Goal: Use online tool/utility: Utilize a website feature to perform a specific function

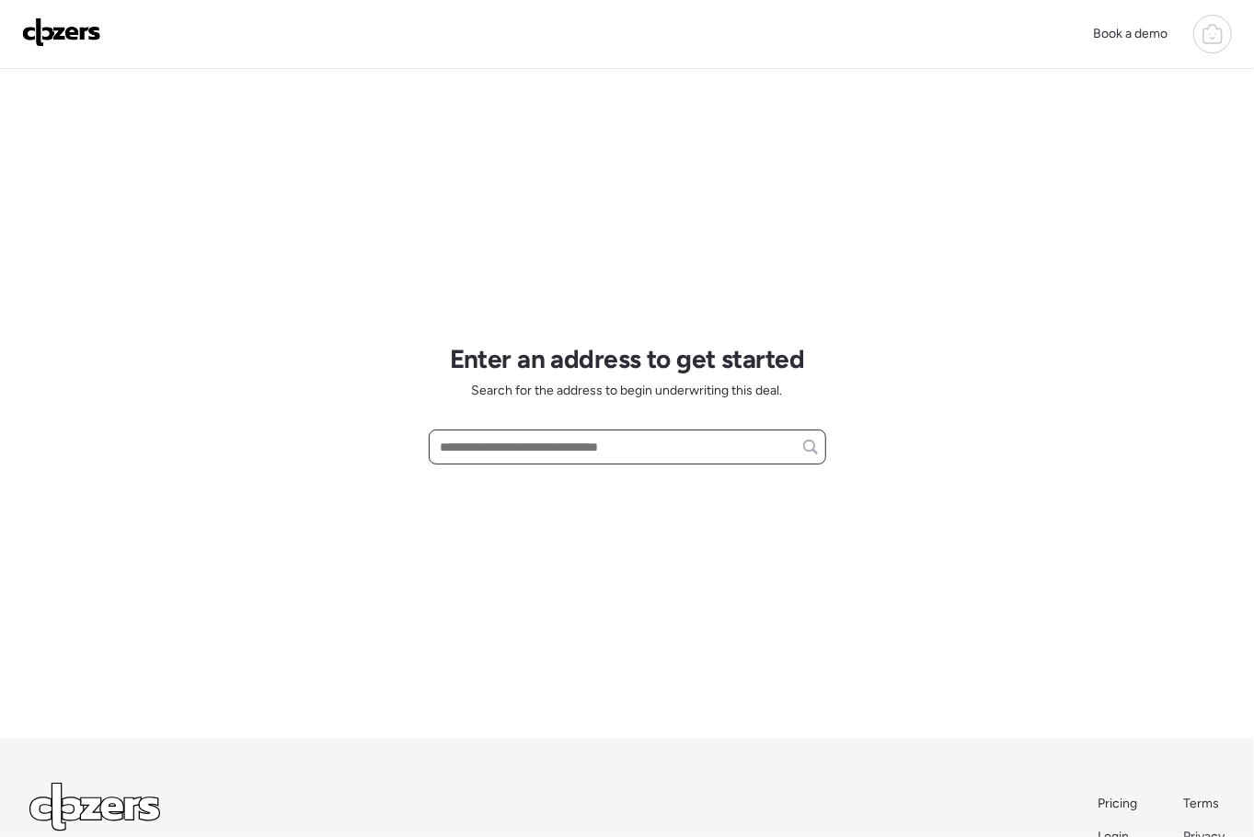
click at [548, 446] on input "text" at bounding box center [627, 447] width 381 height 26
paste input "**********"
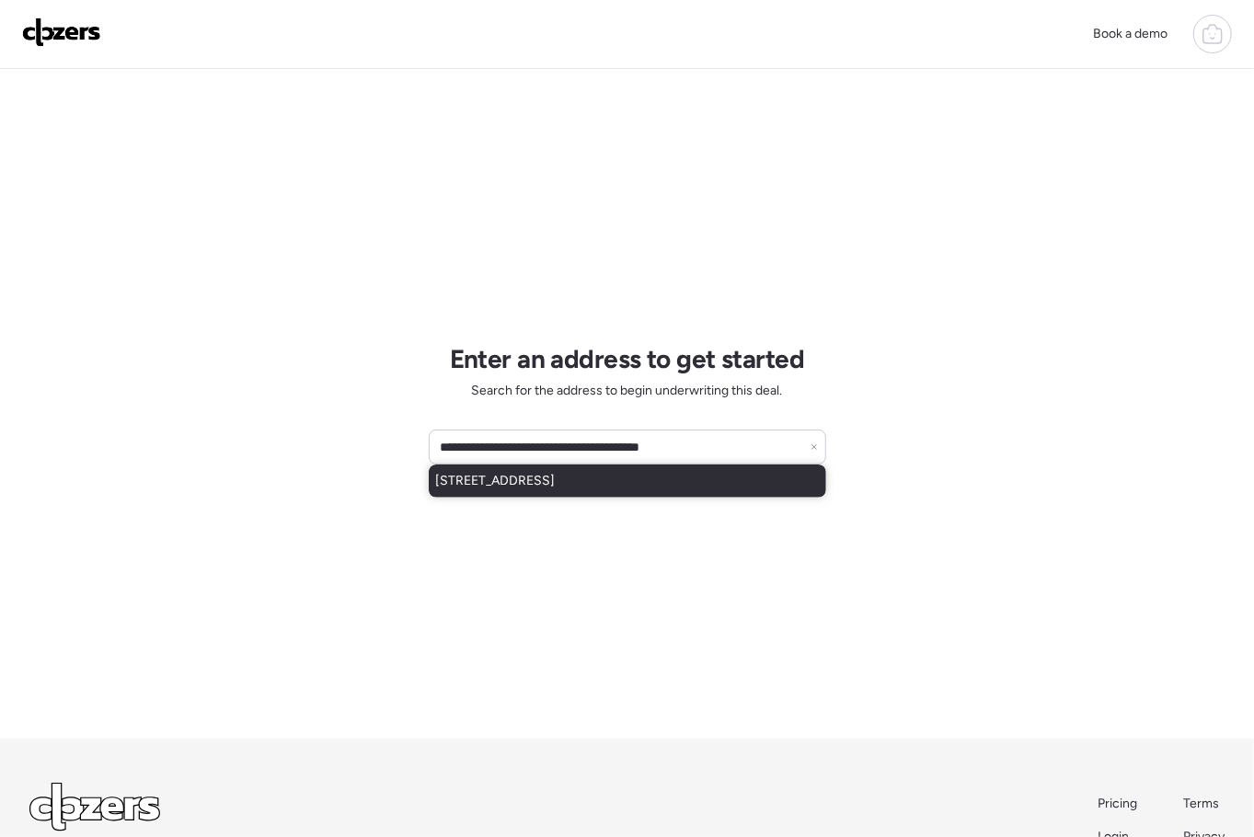
click at [555, 481] on span "18322 W Sweet Acacia Dr, Goodyear, AZ, 85338" at bounding box center [496, 481] width 120 height 18
type input "**********"
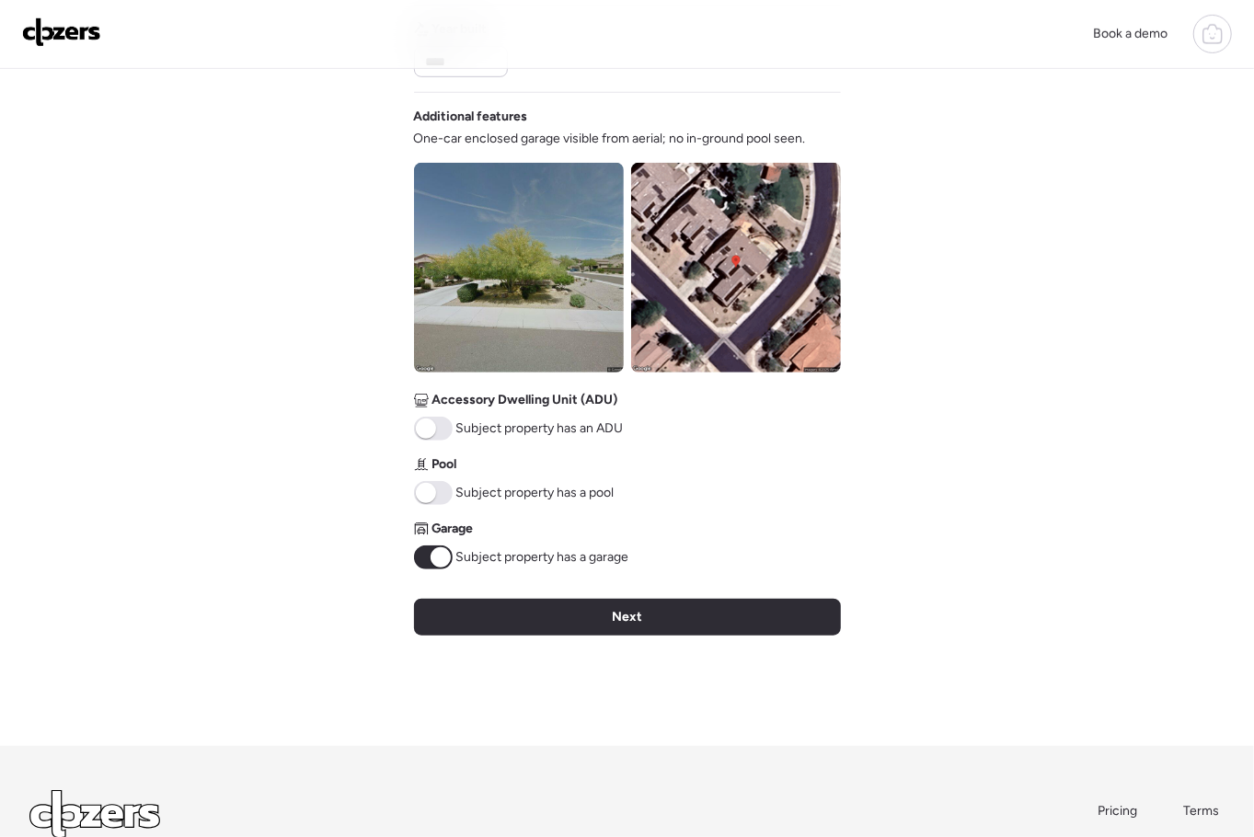
scroll to position [714, 0]
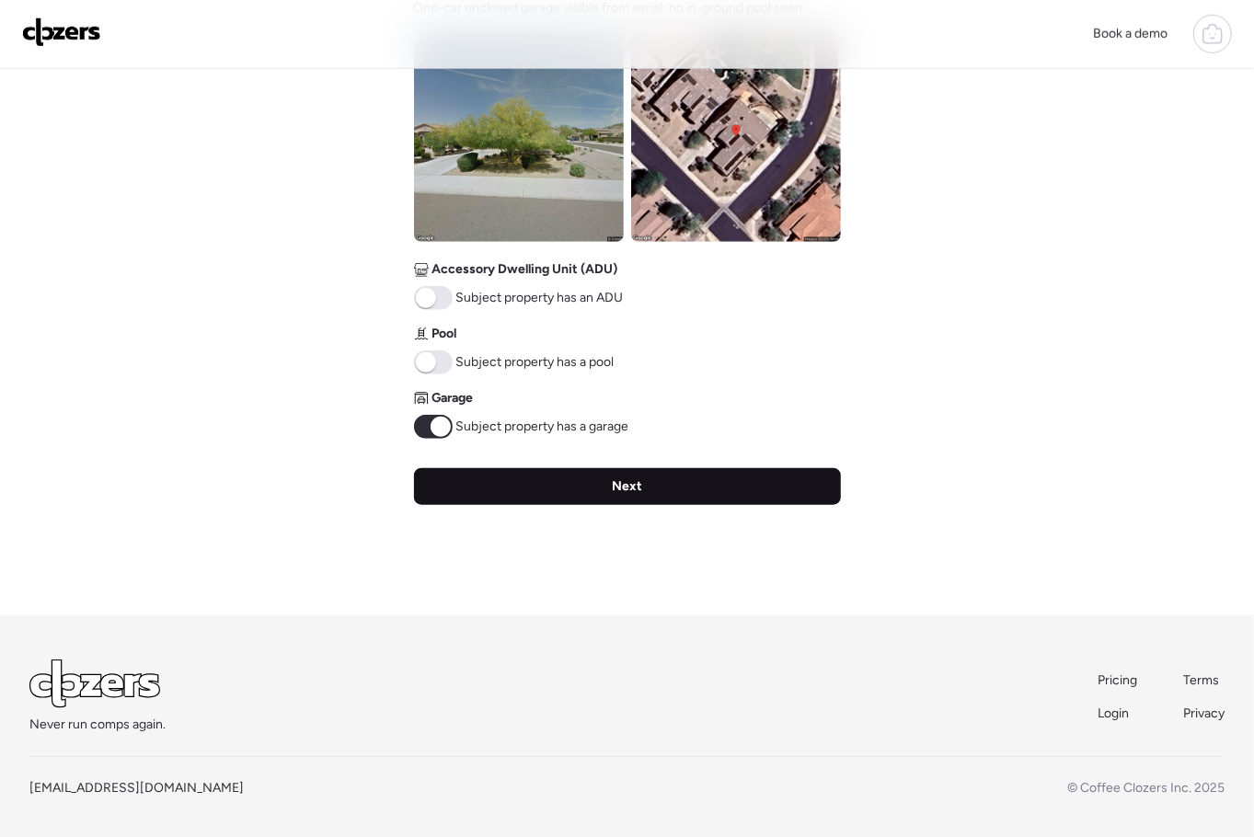
click at [621, 482] on span "Next" at bounding box center [627, 486] width 30 height 18
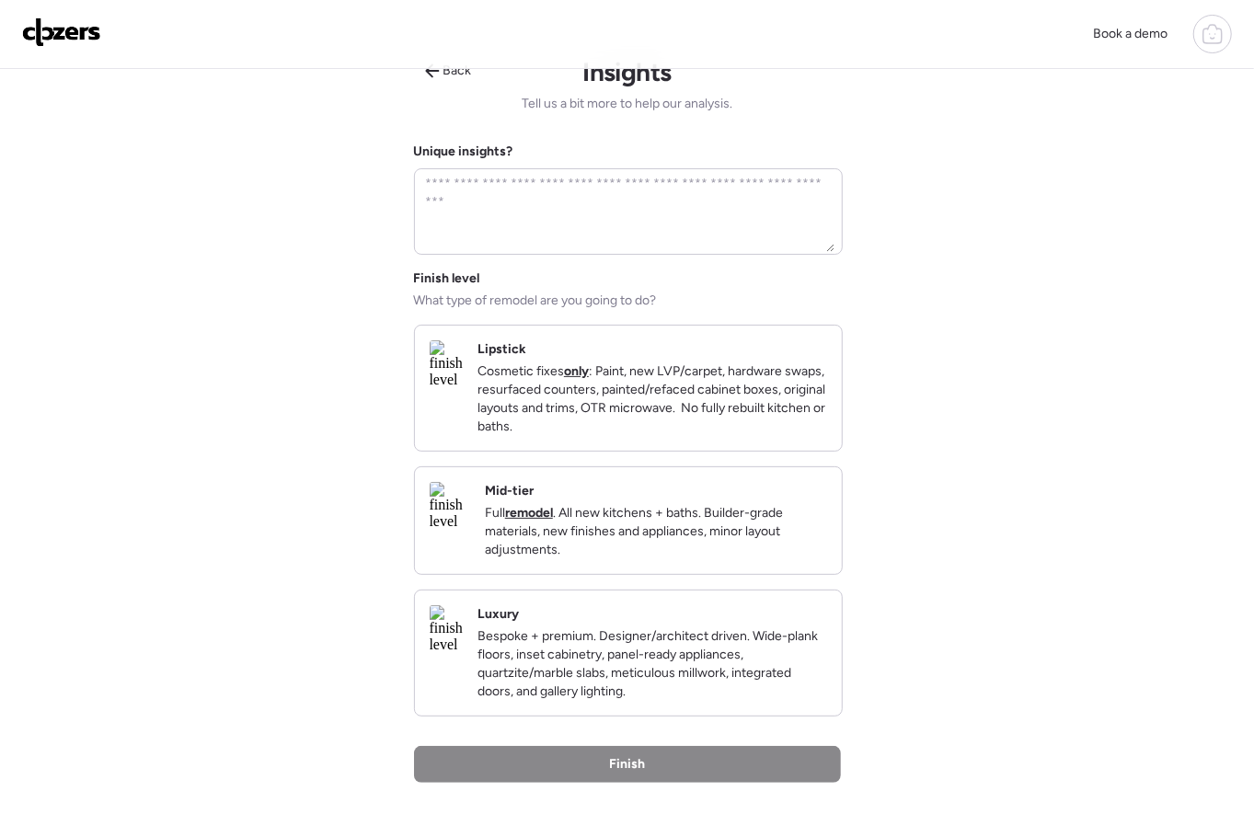
scroll to position [0, 0]
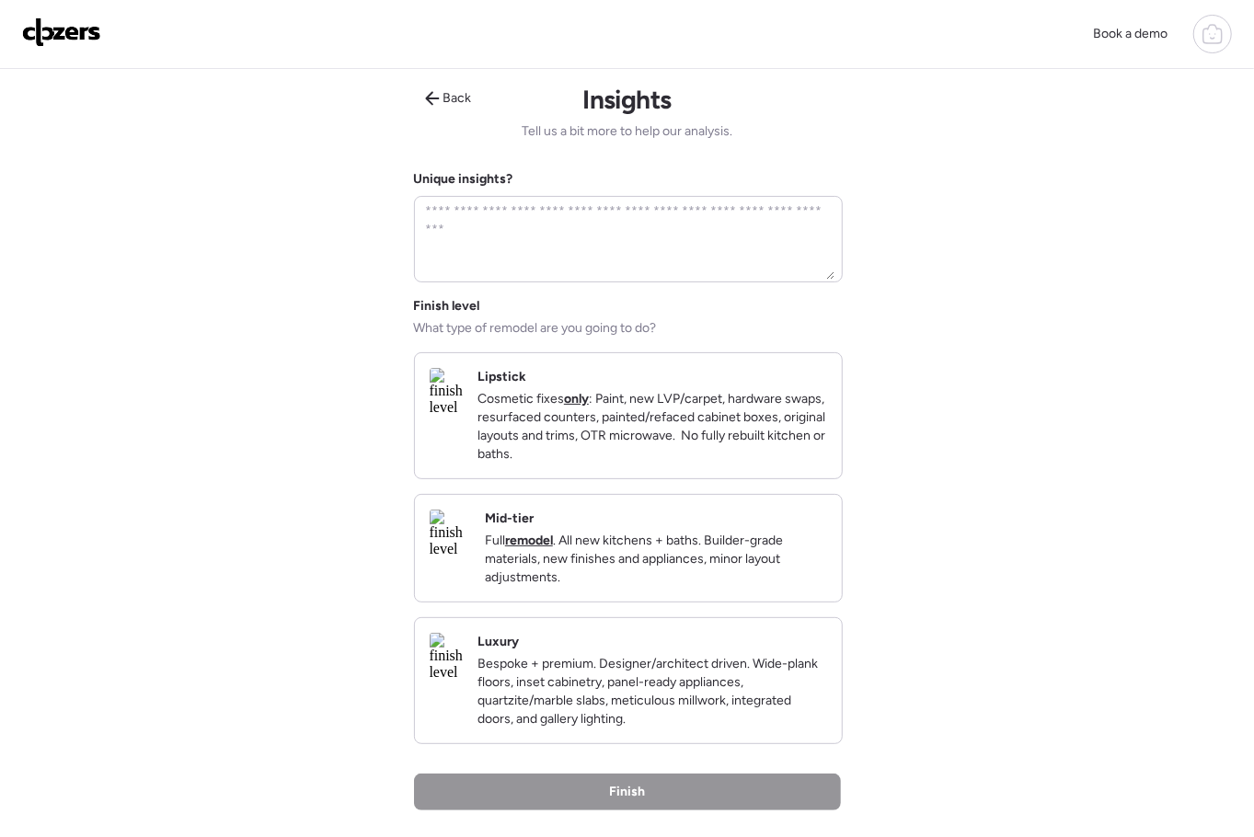
click at [654, 463] on p "Cosmetic fixes only : Paint, new LVP/carpet, hardware swaps, resurfaced counter…" at bounding box center [651, 427] width 349 height 74
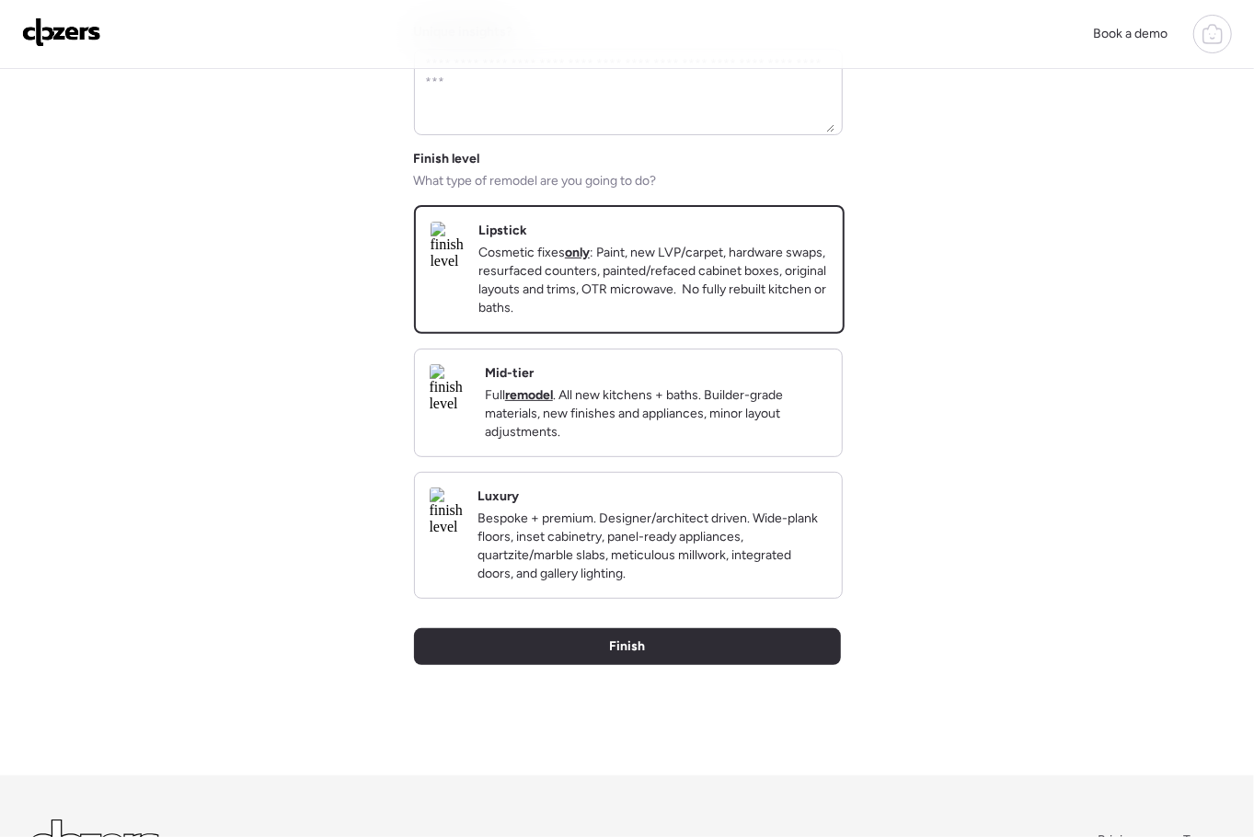
scroll to position [221, 0]
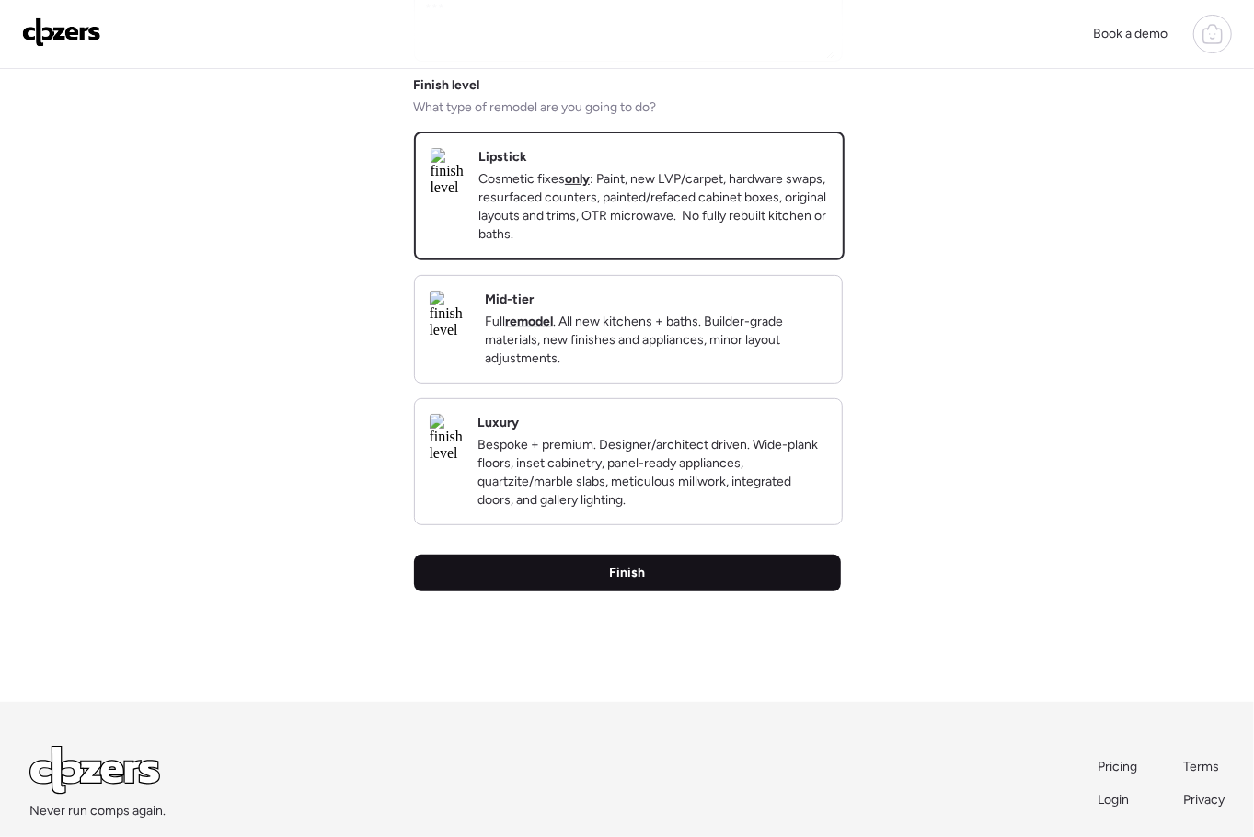
click at [655, 591] on div "Finish" at bounding box center [627, 573] width 427 height 37
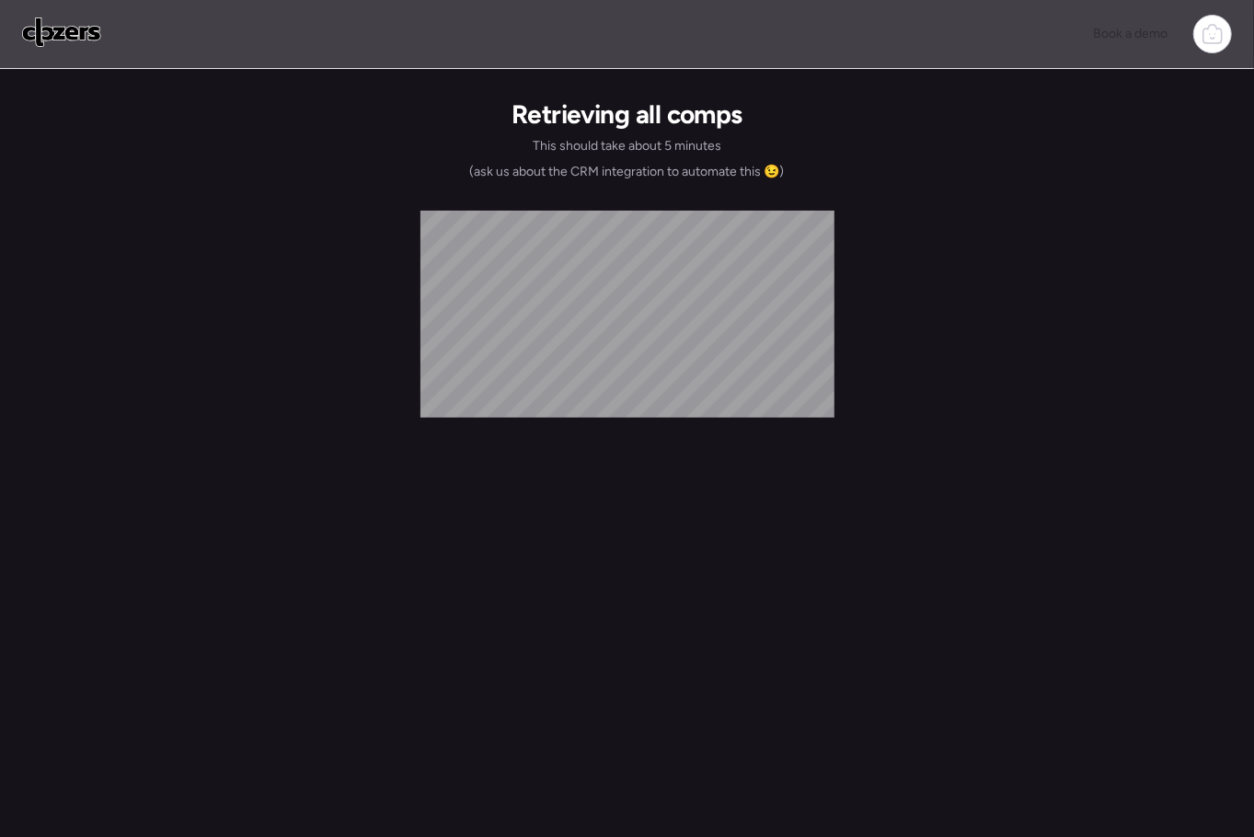
scroll to position [0, 0]
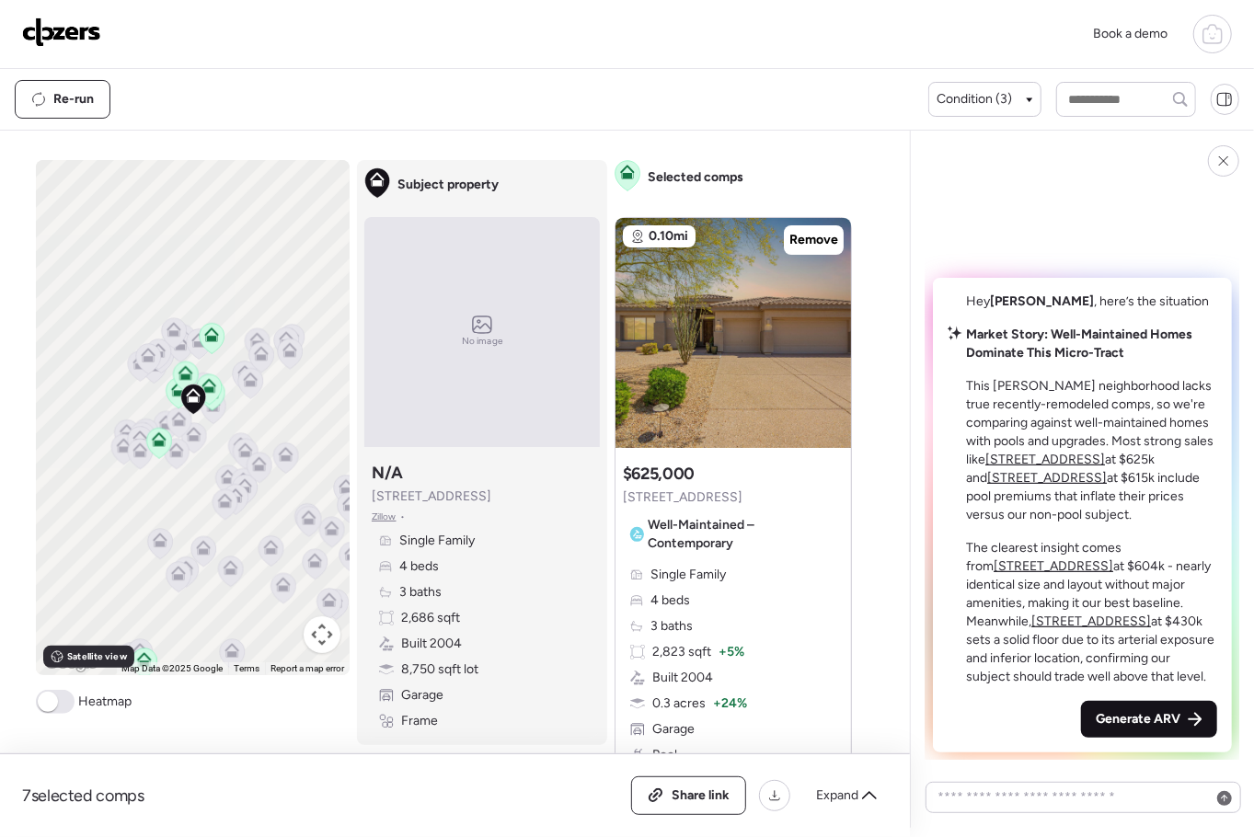
click at [1119, 728] on div "Generate ARV" at bounding box center [1149, 719] width 136 height 37
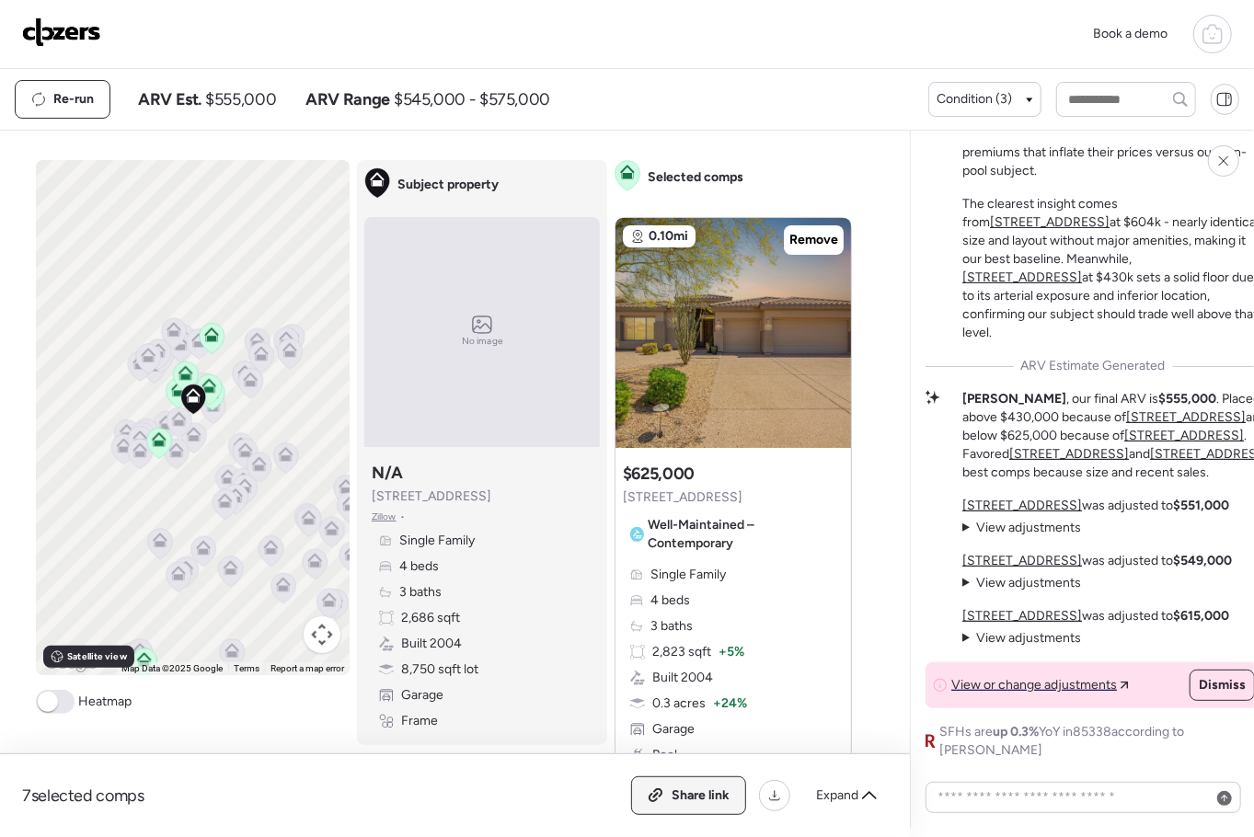
click at [680, 790] on span "Share link" at bounding box center [700, 795] width 58 height 18
click at [86, 31] on img at bounding box center [61, 31] width 79 height 29
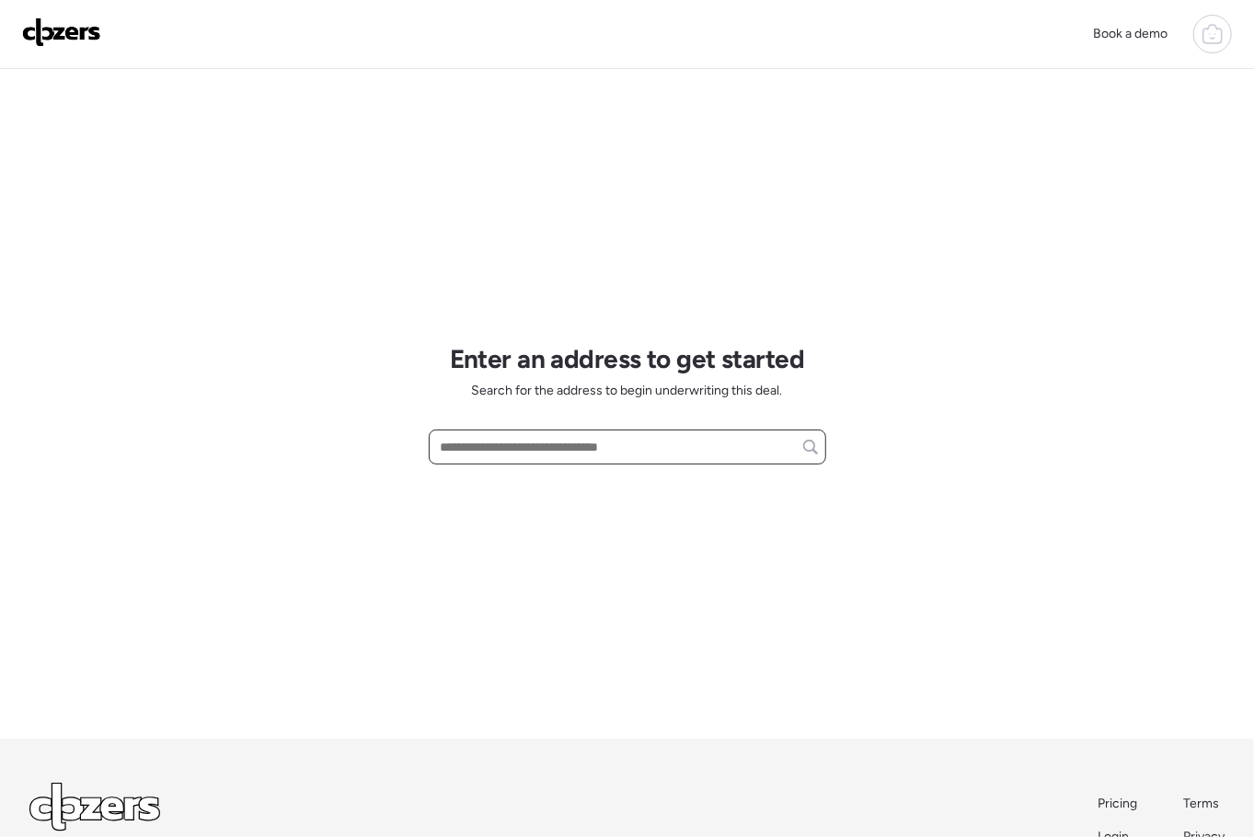
click at [482, 455] on input "text" at bounding box center [627, 447] width 381 height 26
paste input "**********"
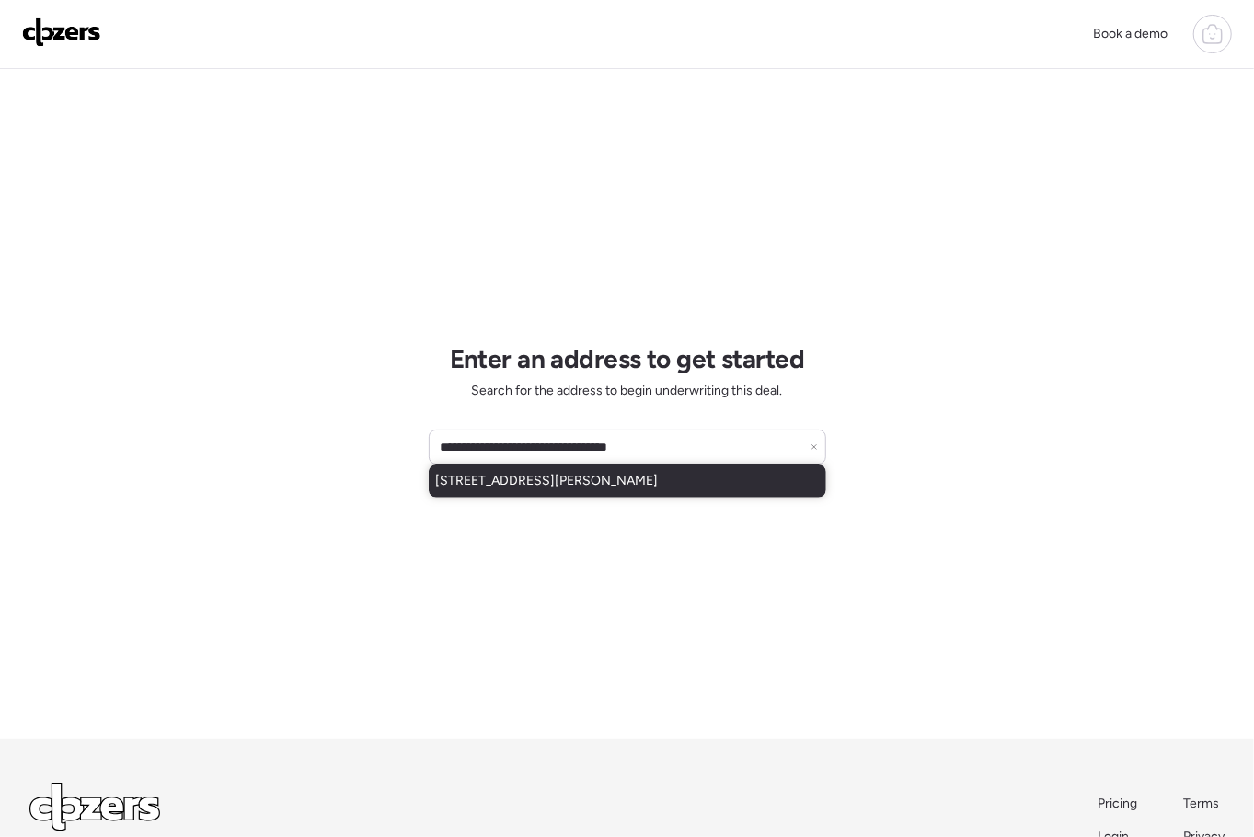
click at [526, 489] on span "407 W Kristal Way, Phoenix, AZ, 85027" at bounding box center [547, 481] width 223 height 18
type input "**********"
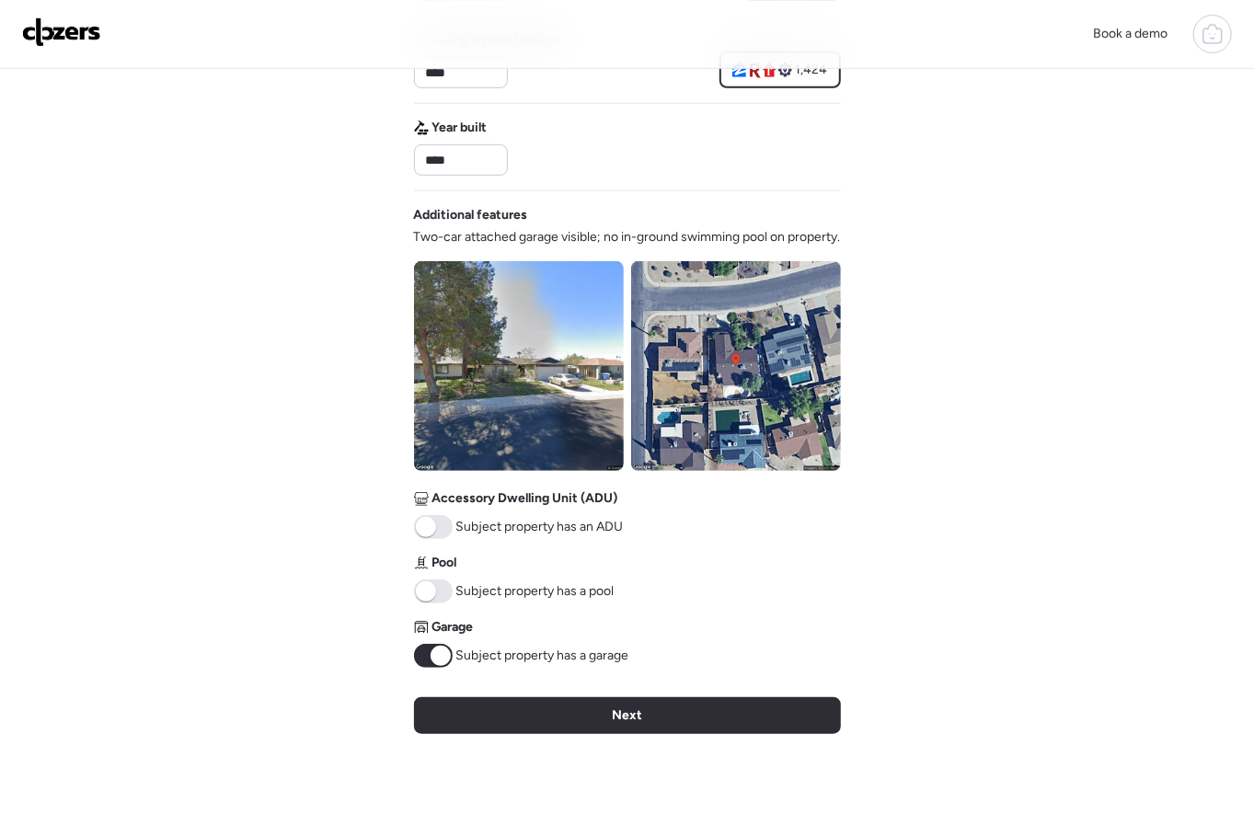
scroll to position [732, 0]
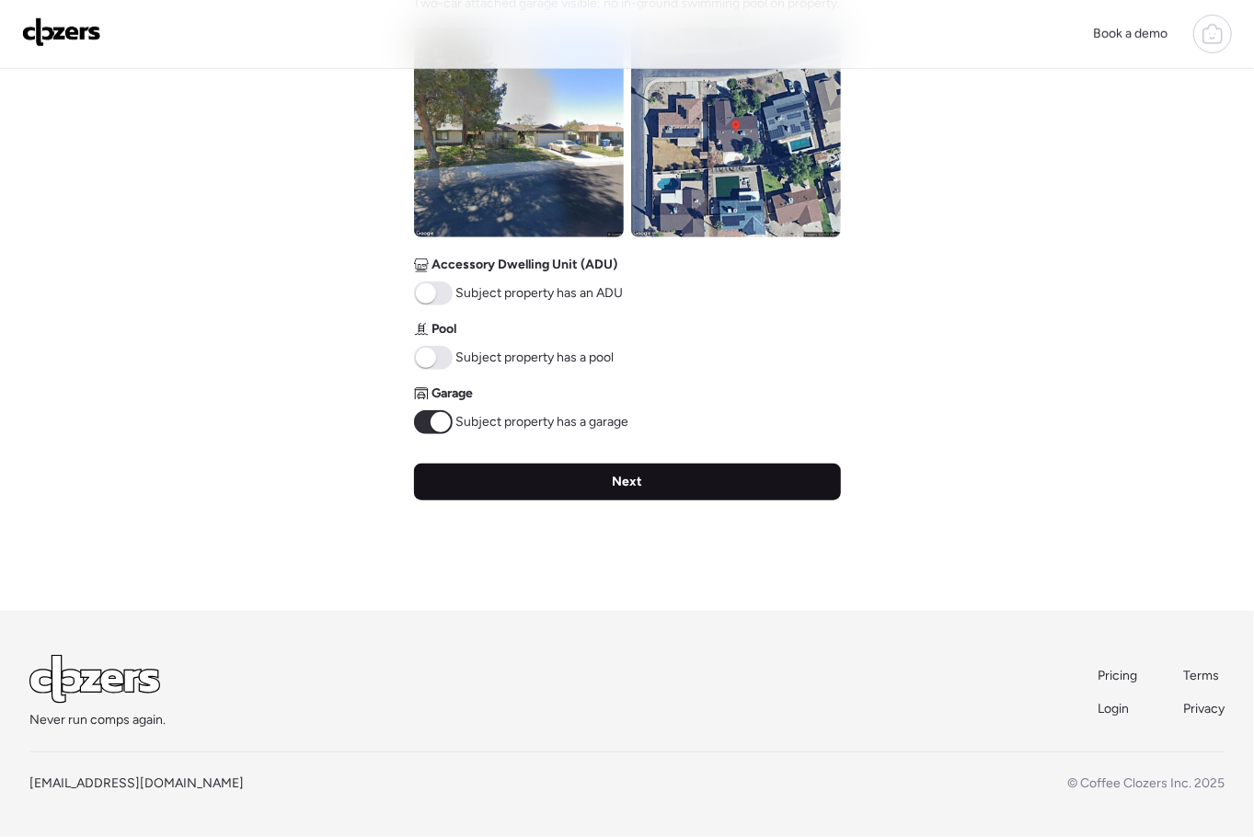
click at [601, 483] on div "Next" at bounding box center [627, 482] width 427 height 37
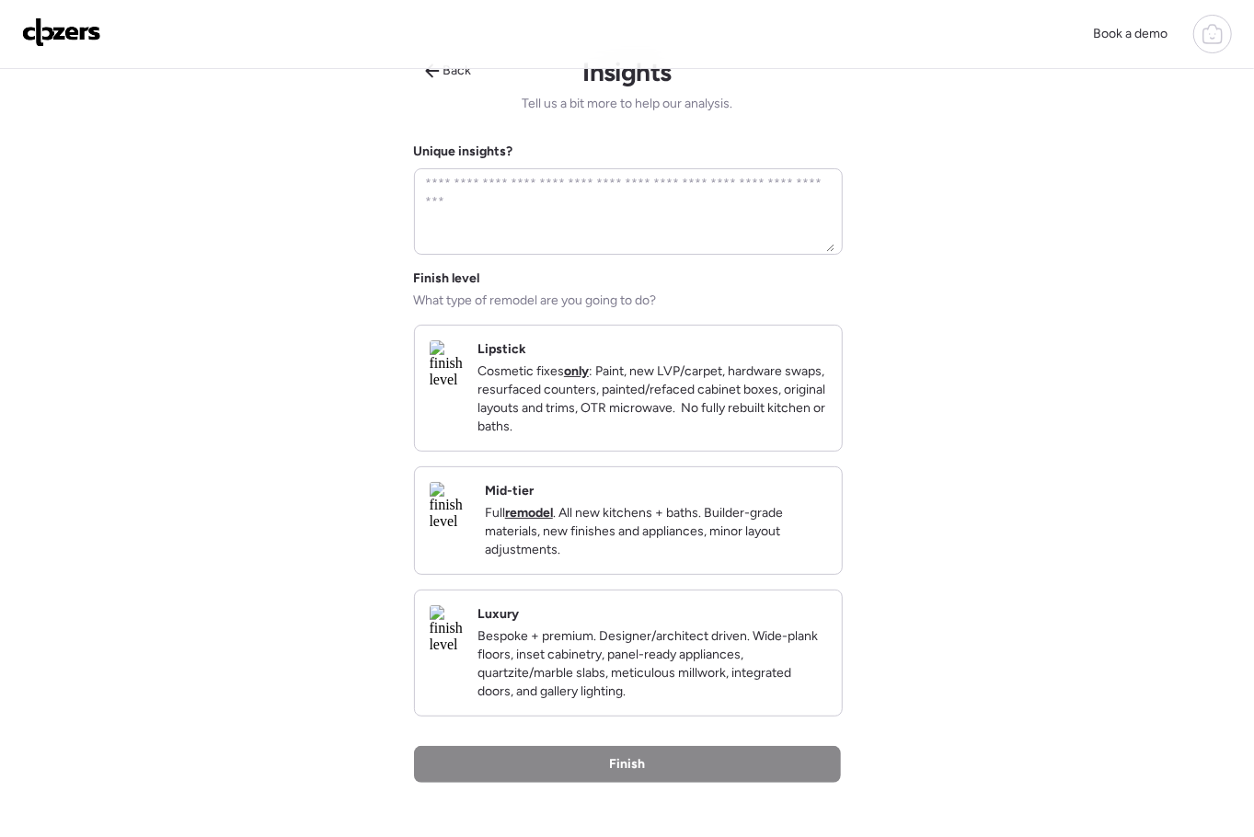
scroll to position [0, 0]
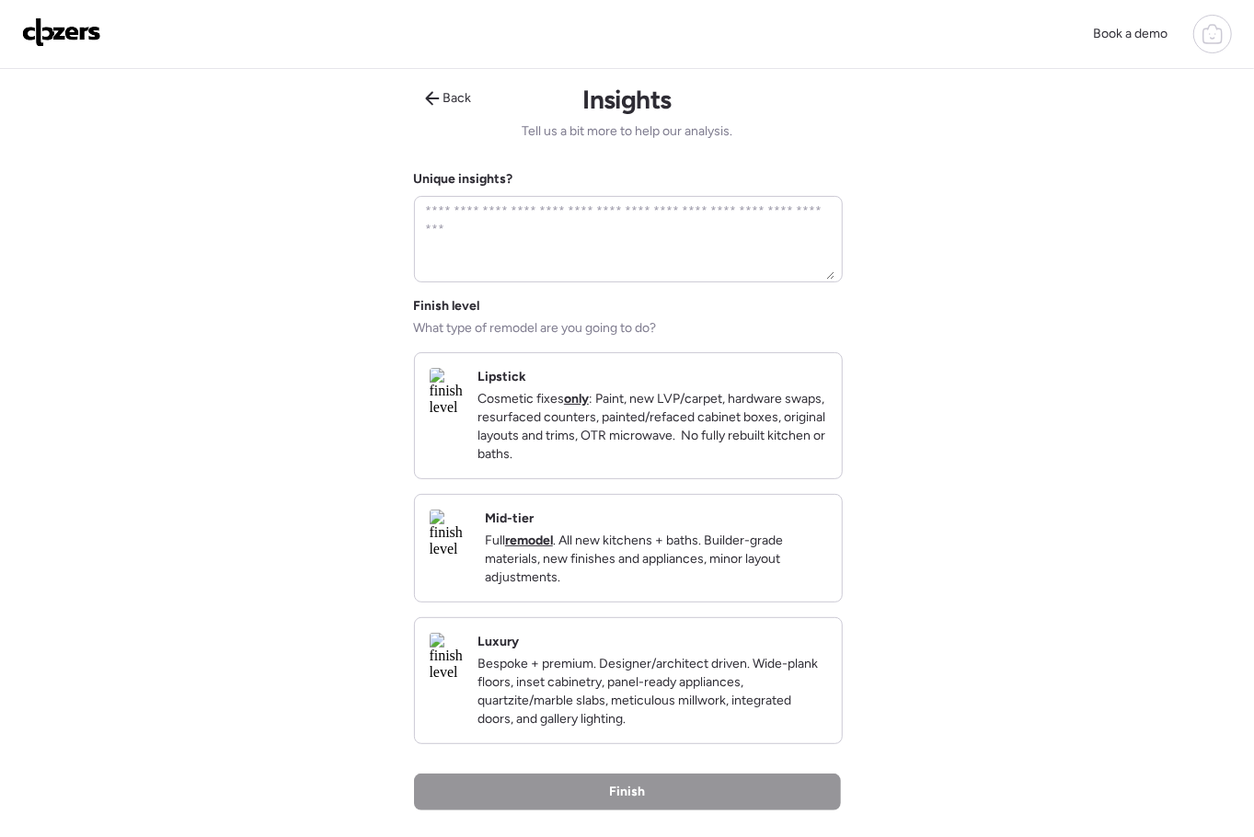
click at [633, 453] on p "Cosmetic fixes only : Paint, new LVP/carpet, hardware swaps, resurfaced counter…" at bounding box center [651, 427] width 349 height 74
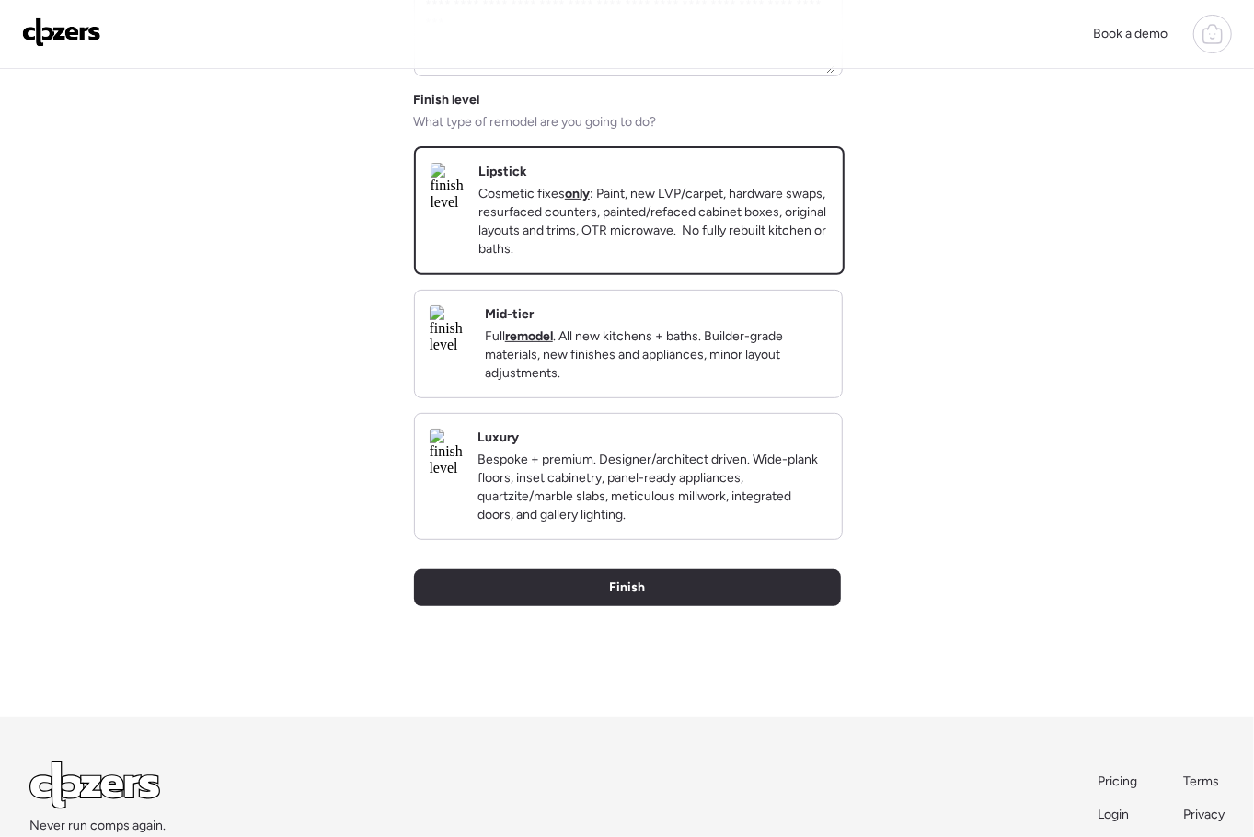
scroll to position [338, 0]
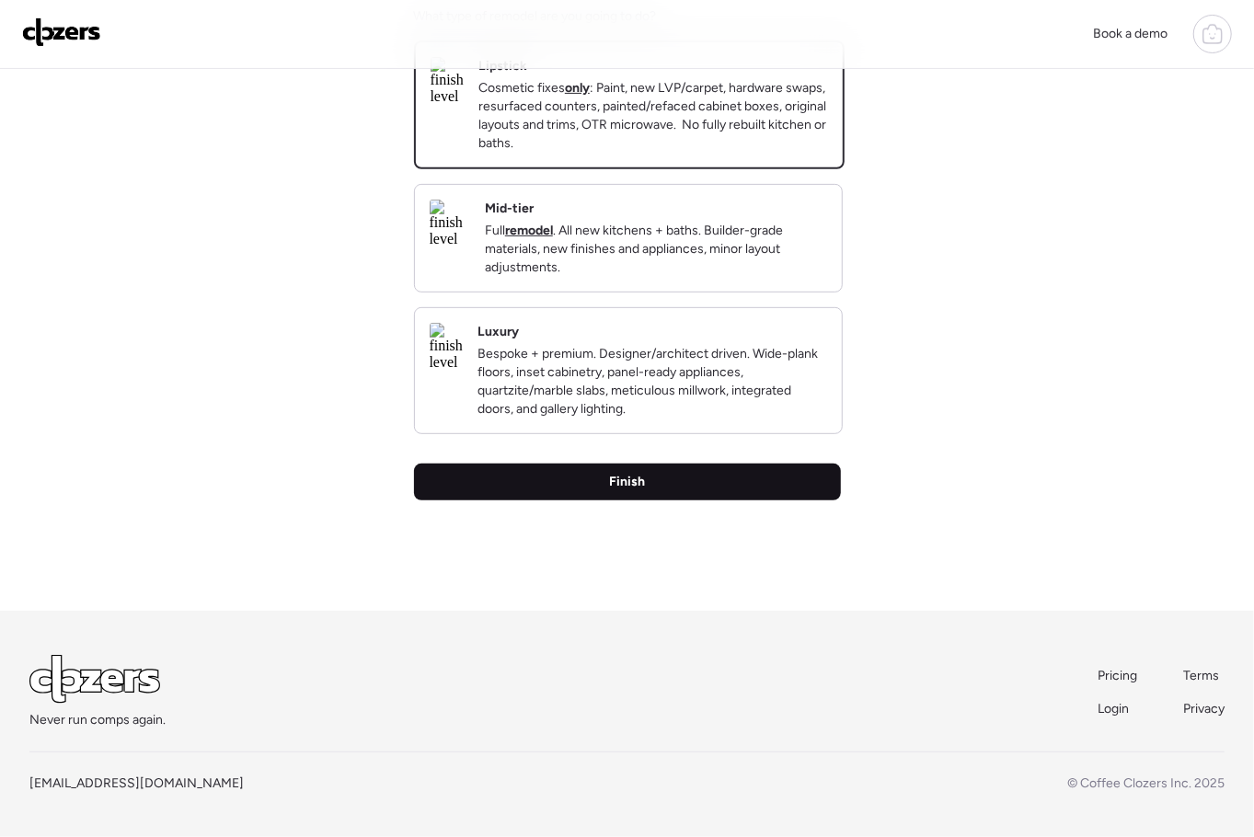
click at [615, 477] on span "Finish" at bounding box center [627, 482] width 36 height 18
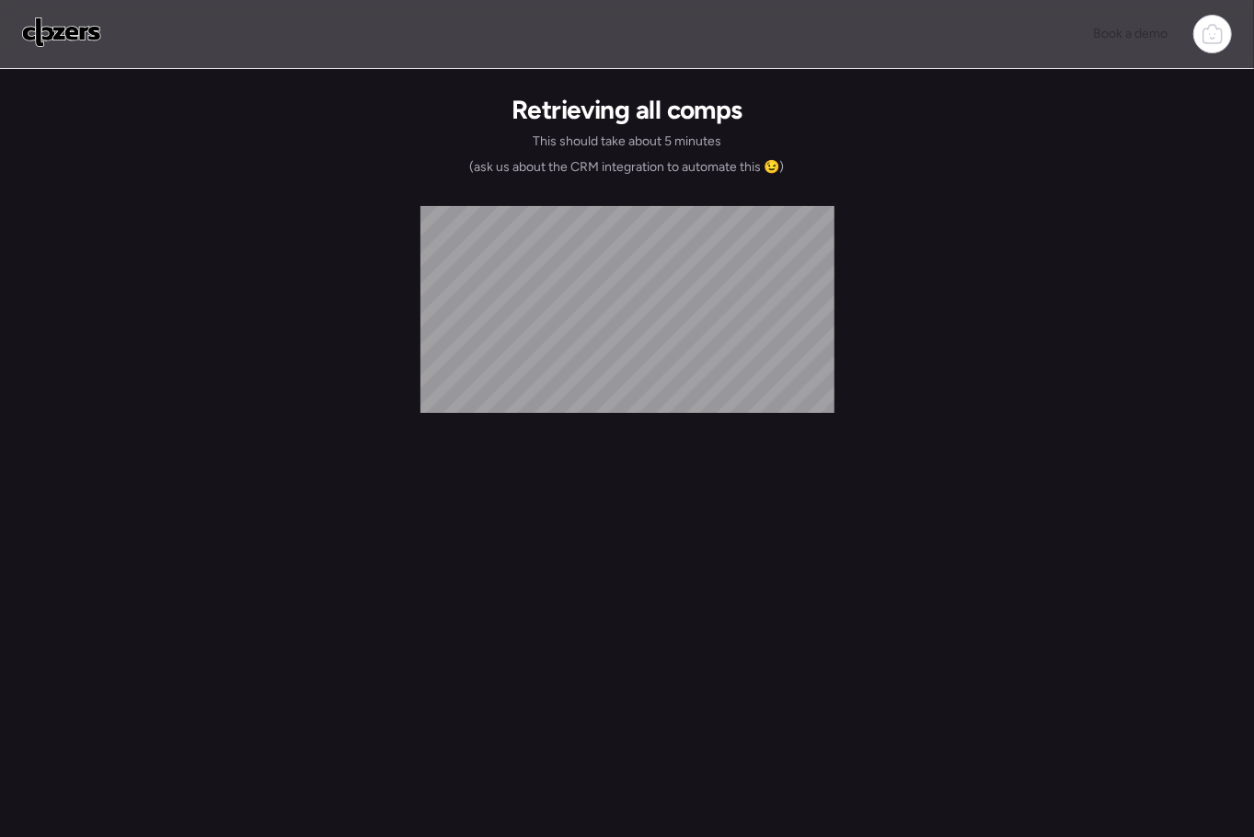
scroll to position [0, 0]
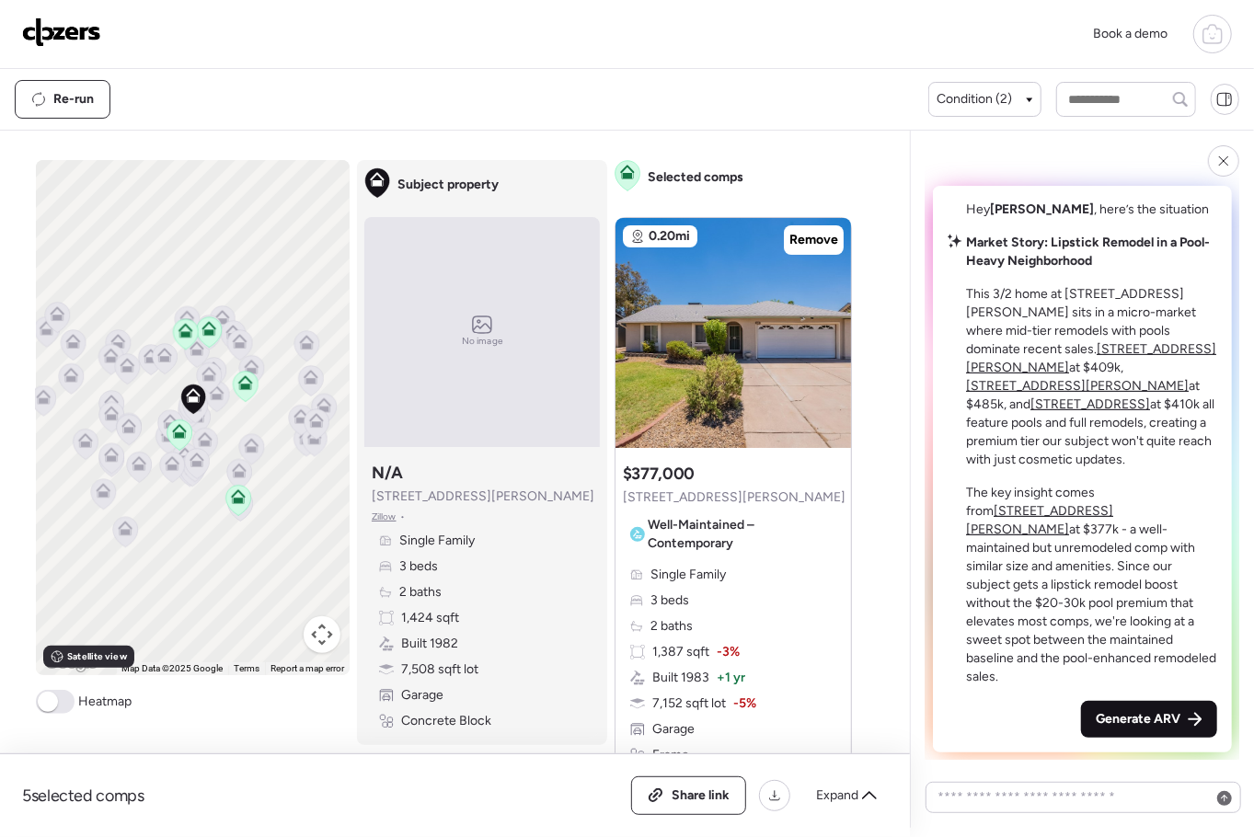
click at [1137, 710] on span "Generate ARV" at bounding box center [1137, 719] width 85 height 18
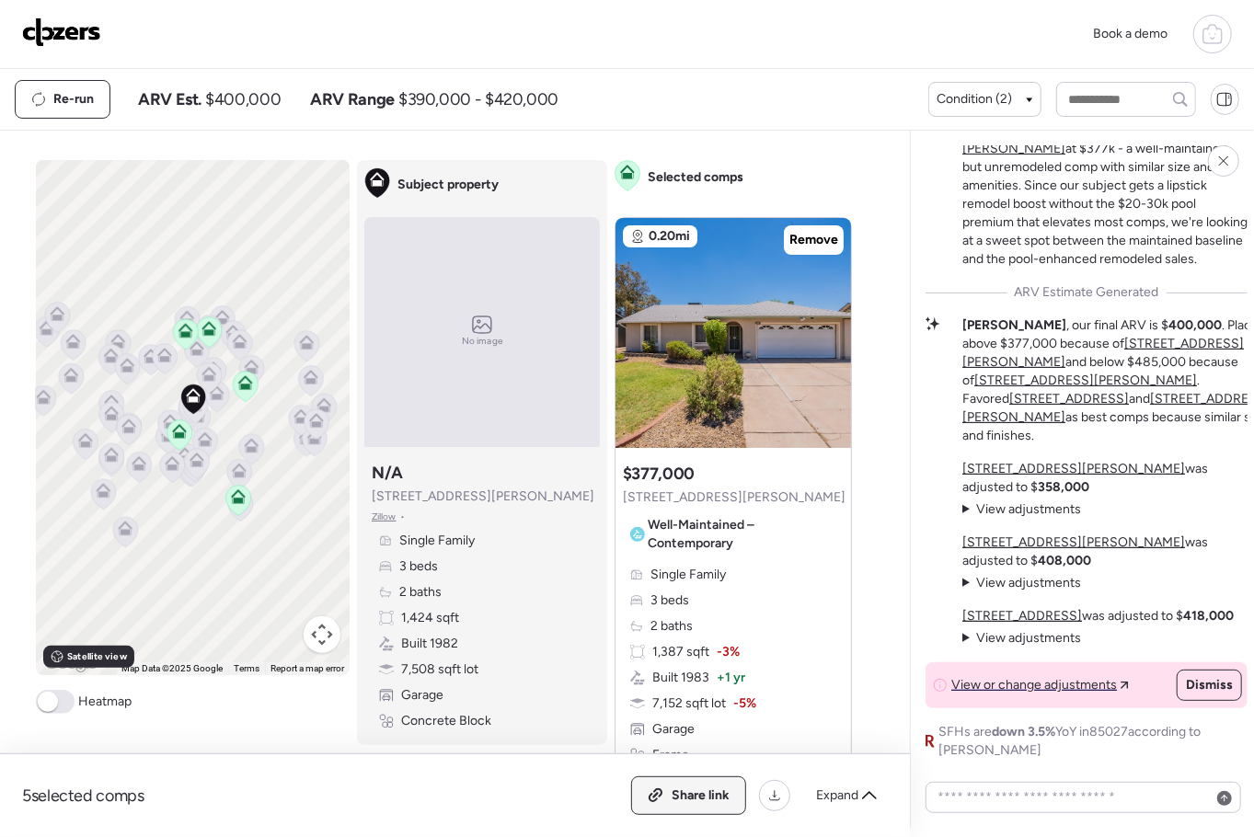
click at [699, 786] on span "Share link" at bounding box center [700, 795] width 58 height 18
click at [77, 38] on img at bounding box center [61, 31] width 79 height 29
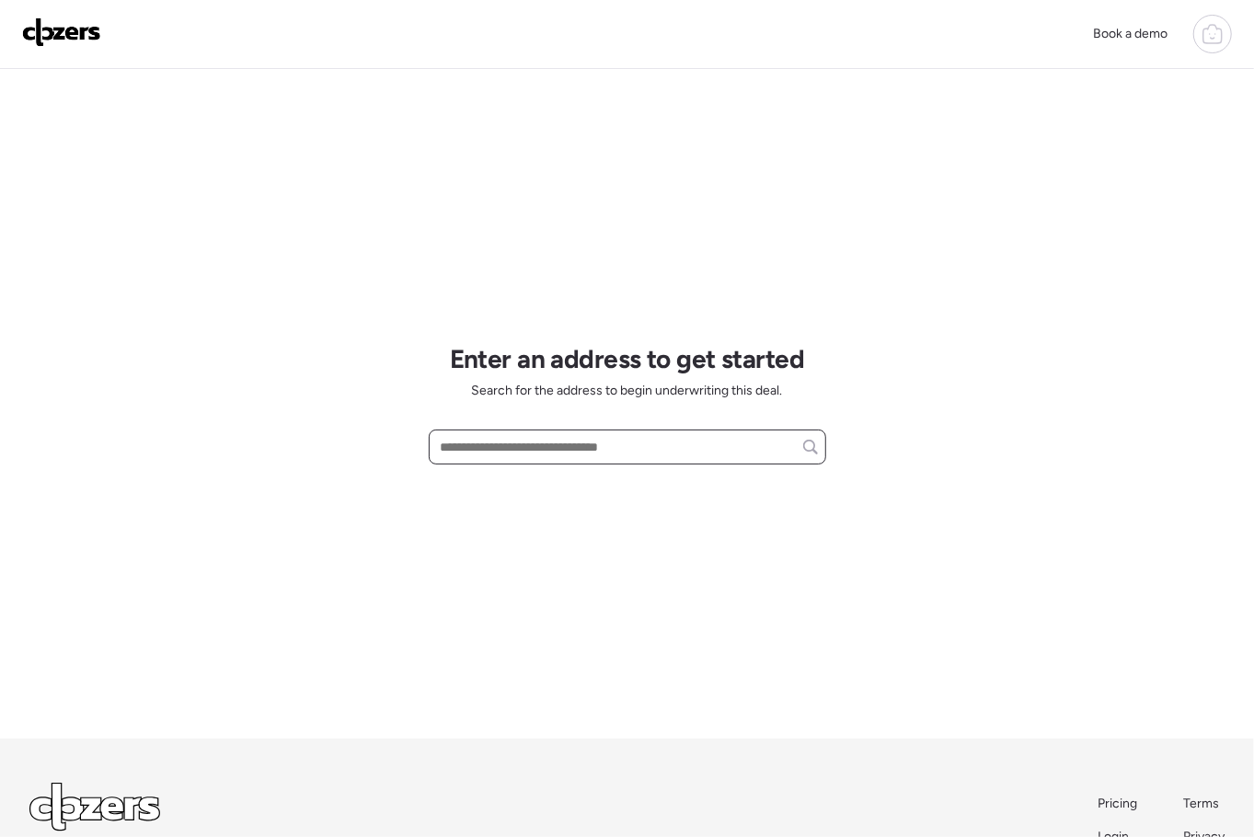
click at [502, 445] on input "text" at bounding box center [627, 447] width 381 height 26
paste input "**********"
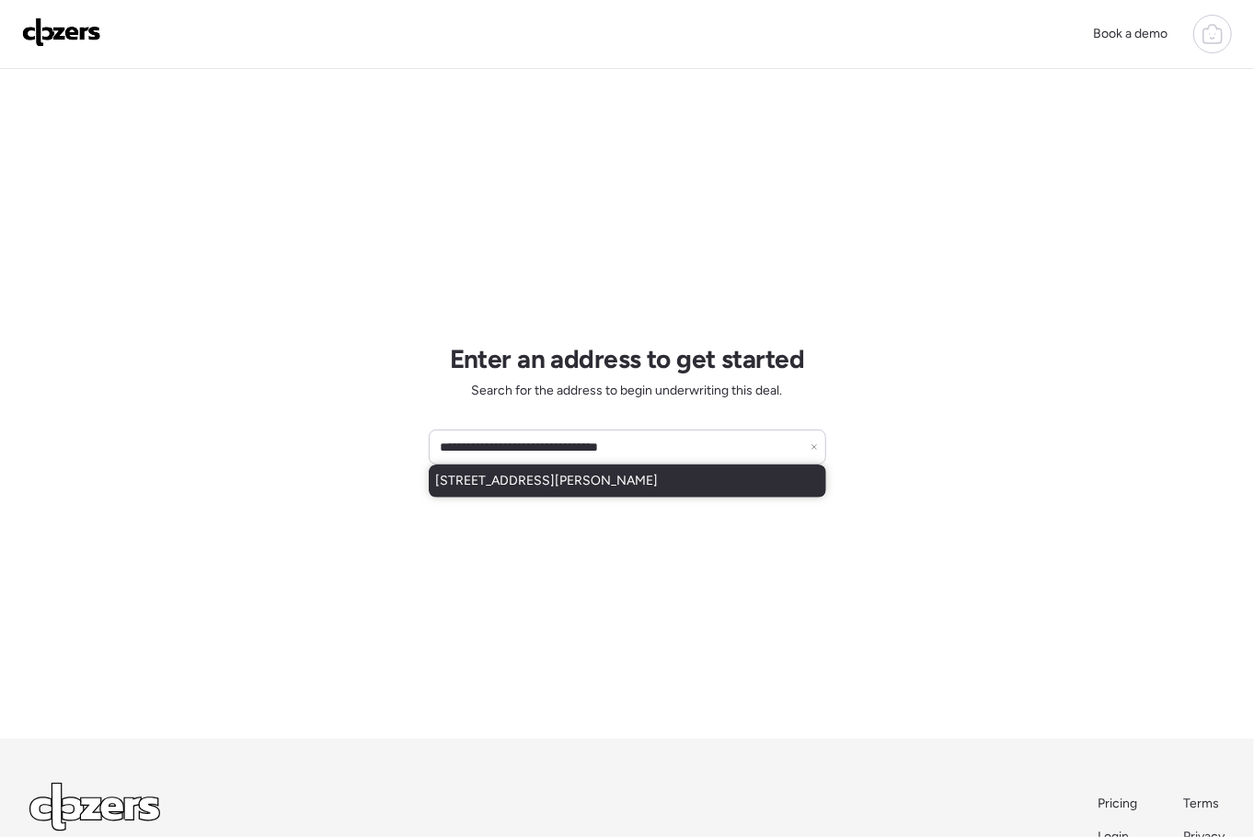
click at [526, 475] on span "1548 W Lindner Ave, Mesa, AZ, 85202" at bounding box center [547, 481] width 223 height 18
type input "**********"
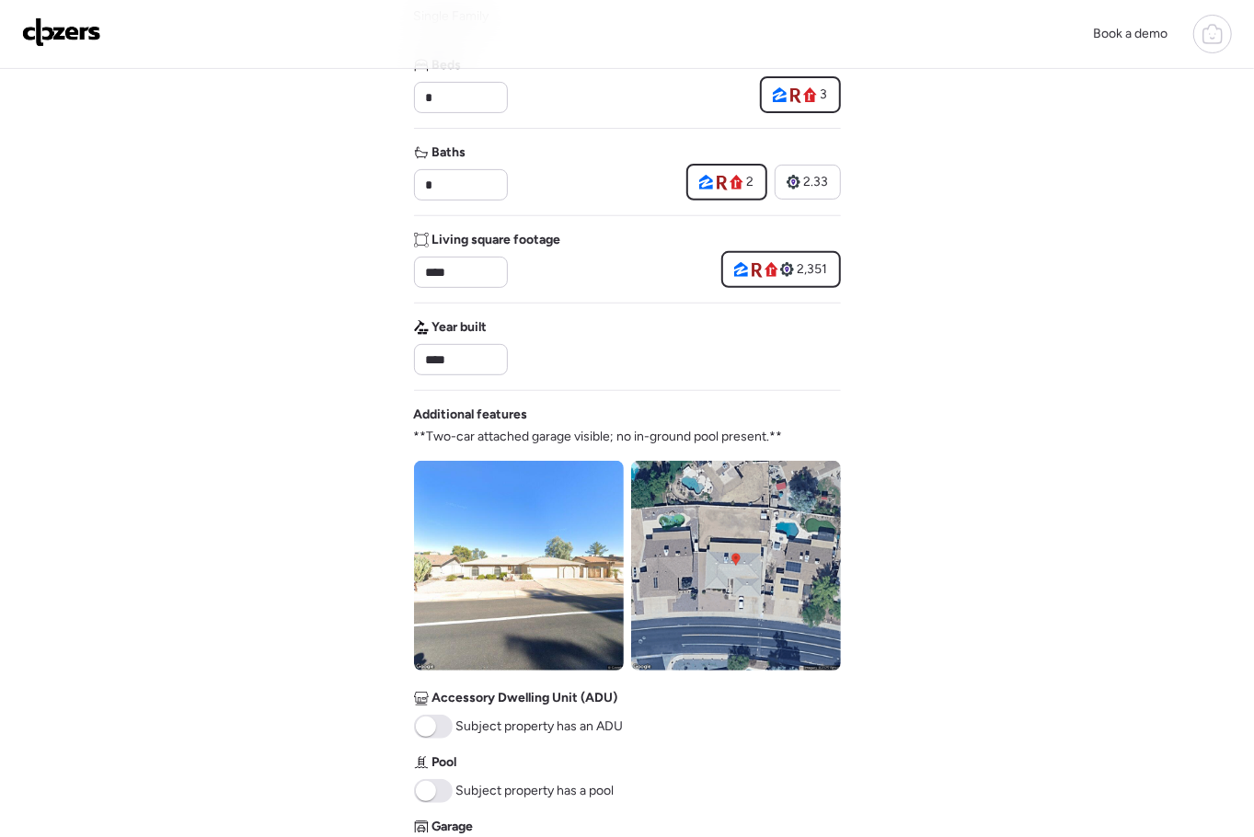
scroll to position [390, 0]
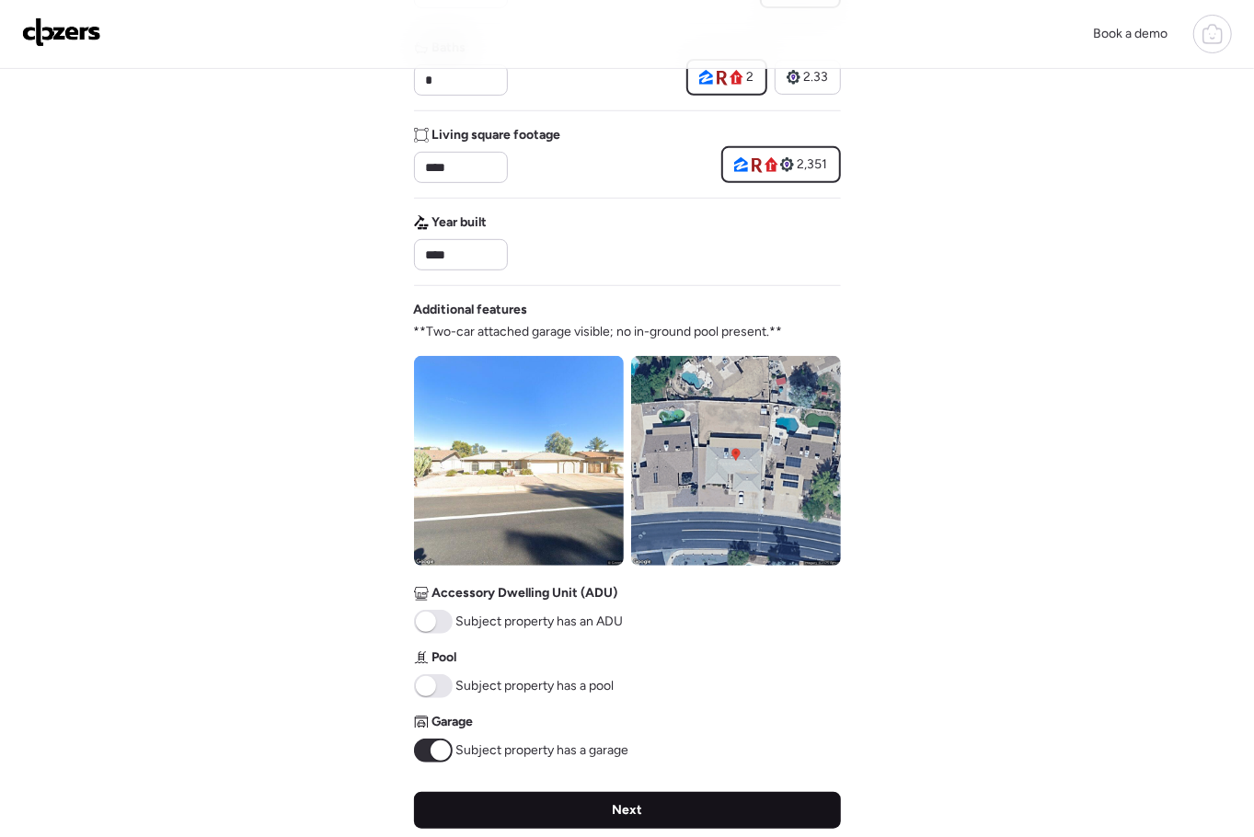
click at [614, 804] on span "Next" at bounding box center [627, 810] width 30 height 18
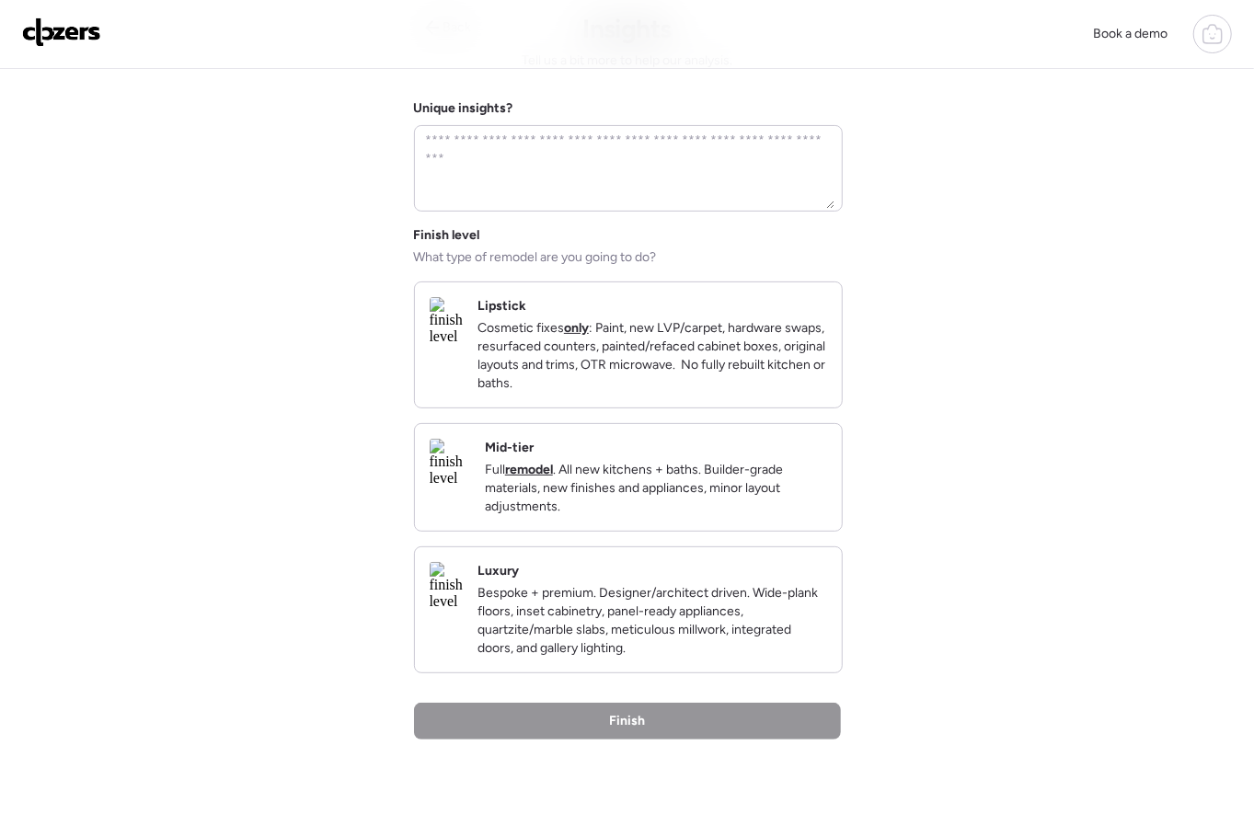
scroll to position [0, 0]
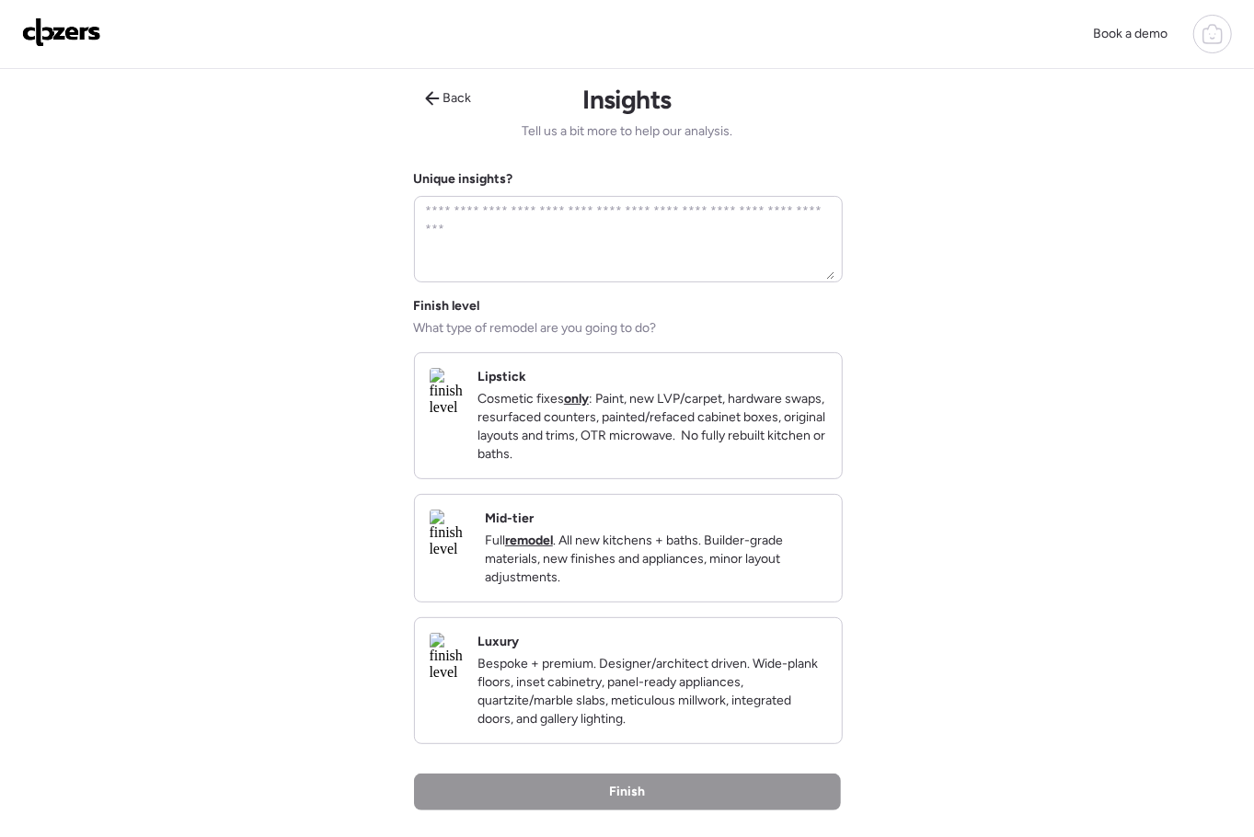
click at [668, 453] on p "Cosmetic fixes only : Paint, new LVP/carpet, hardware swaps, resurfaced counter…" at bounding box center [651, 427] width 349 height 74
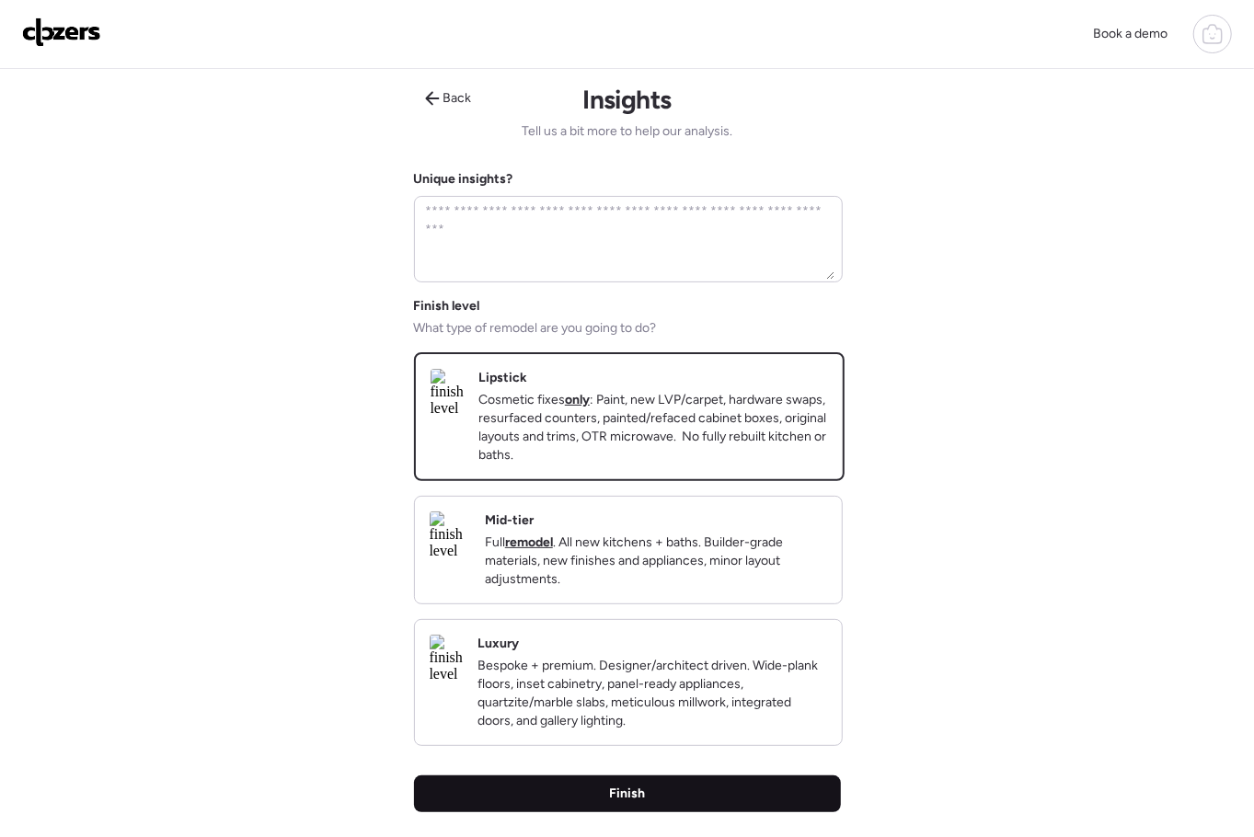
click at [652, 810] on div "Finish" at bounding box center [627, 793] width 427 height 37
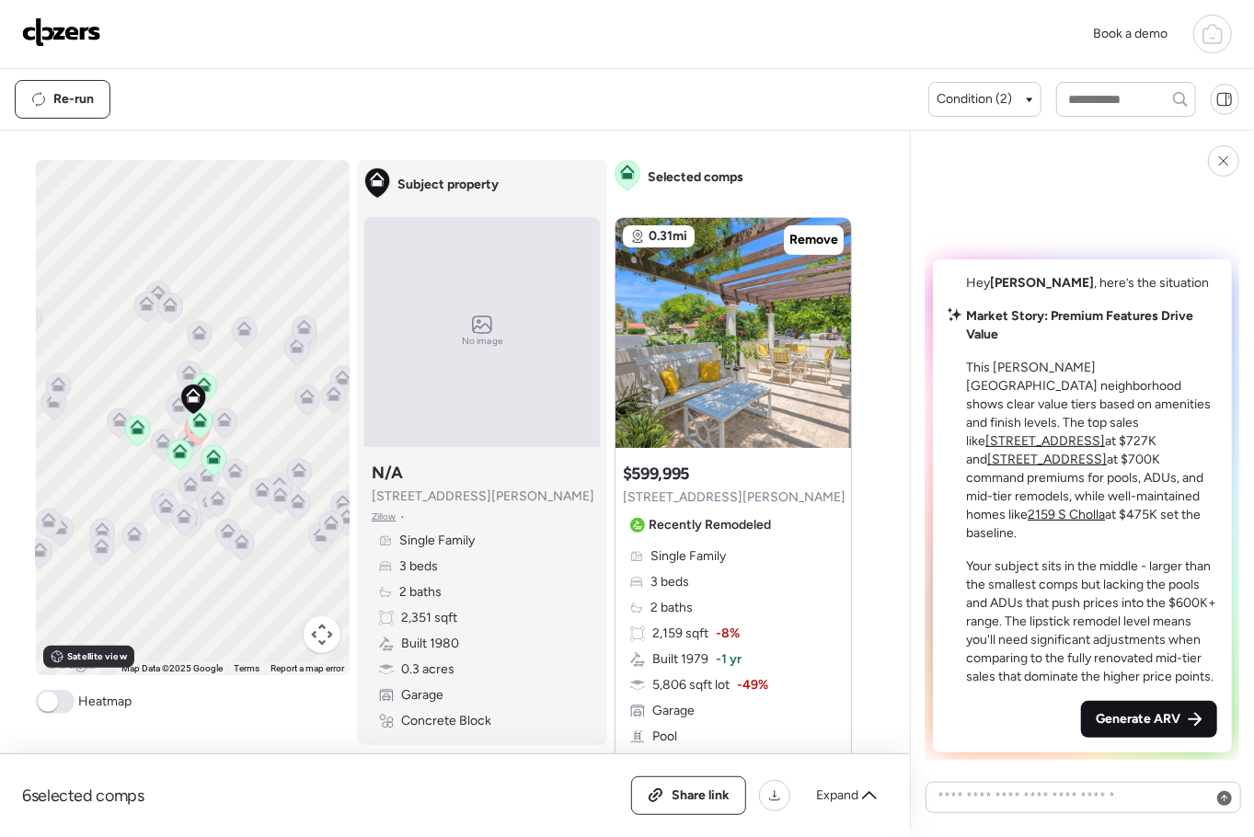
click at [1115, 710] on span "Generate ARV" at bounding box center [1137, 719] width 85 height 18
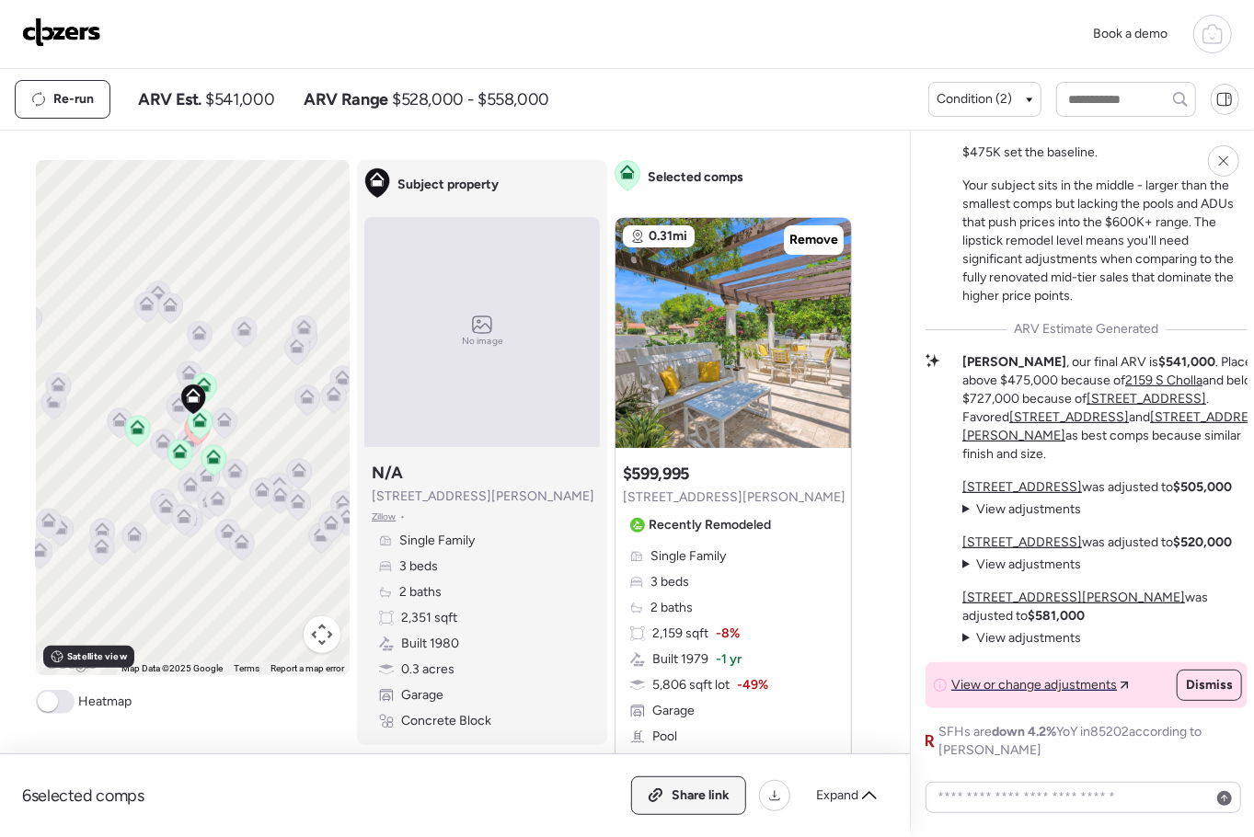
click at [683, 802] on span "Share link" at bounding box center [700, 795] width 58 height 18
click at [76, 30] on img at bounding box center [61, 31] width 79 height 29
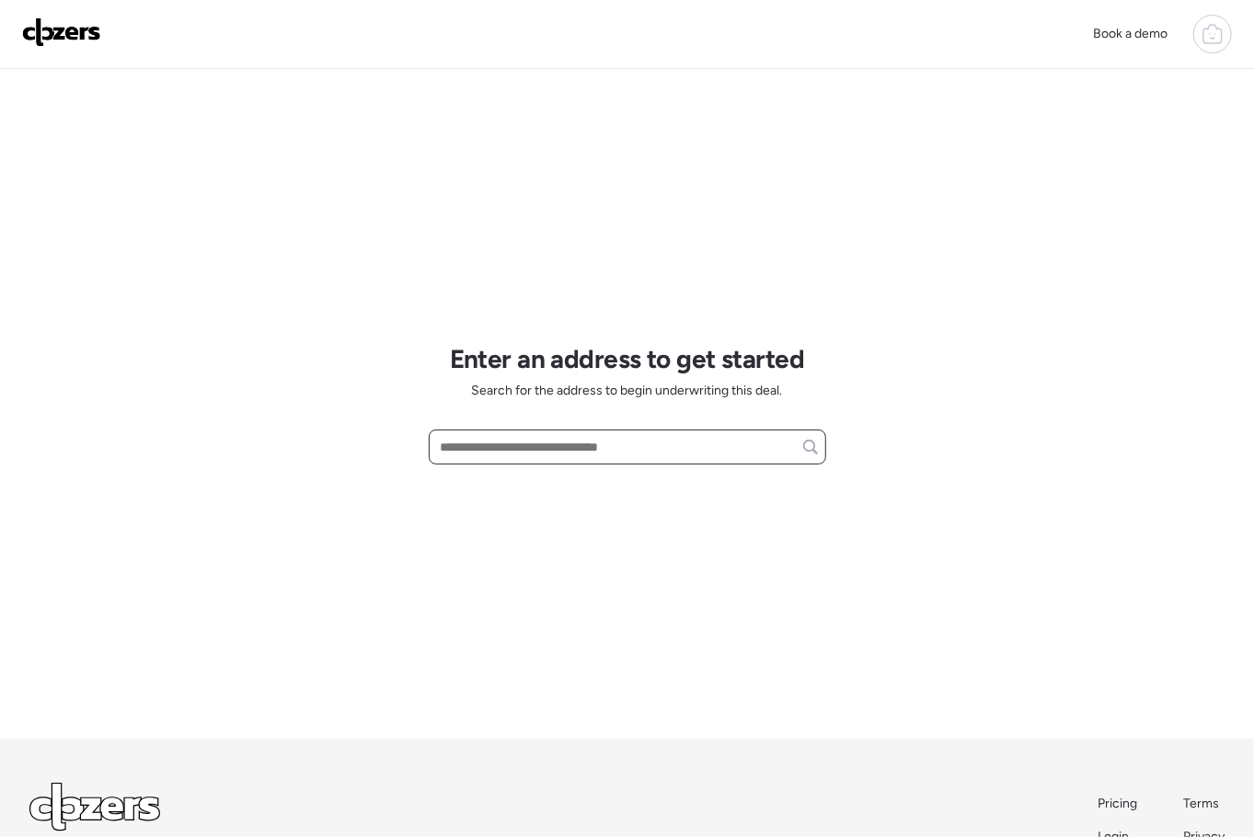
click at [502, 450] on input "text" at bounding box center [627, 447] width 381 height 26
paste input "**********"
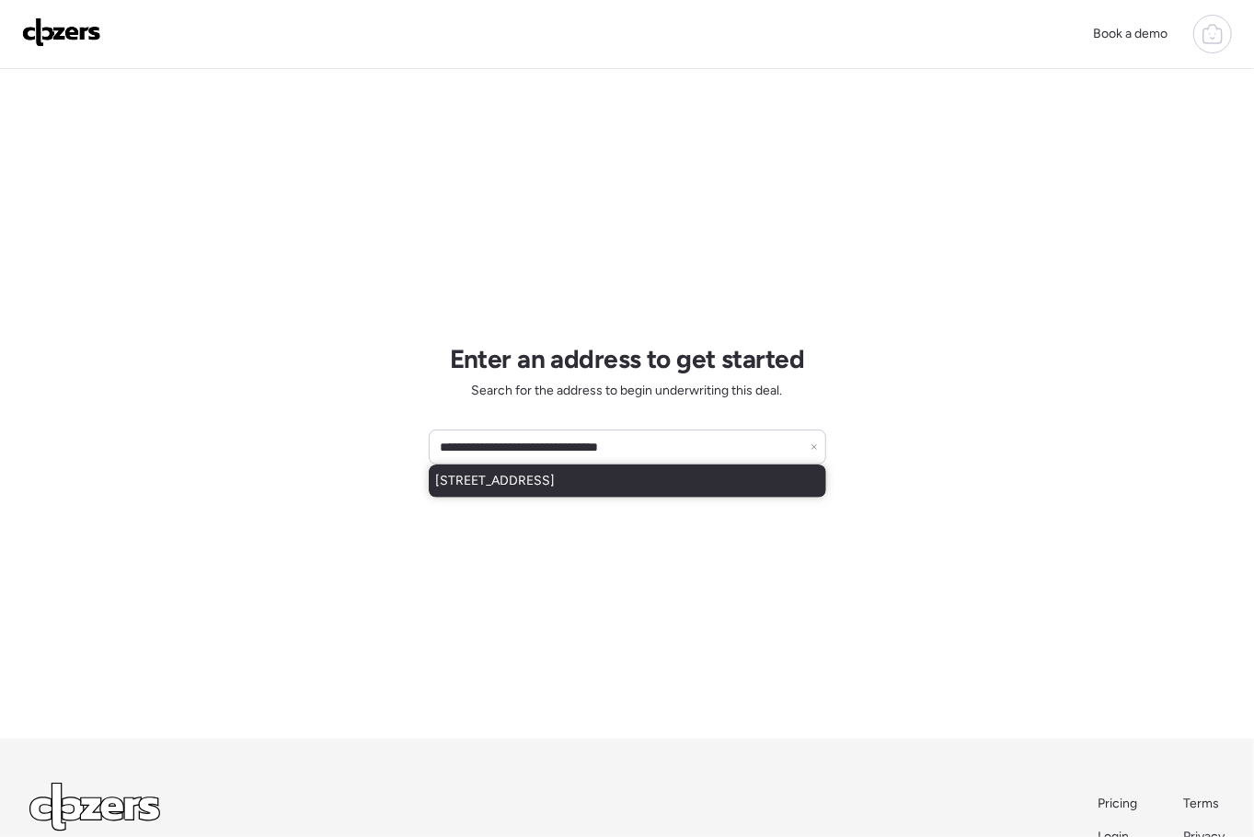
click at [521, 481] on span "13424 N 18th Pl, Phoenix, AZ, 85022" at bounding box center [496, 481] width 120 height 18
type input "**********"
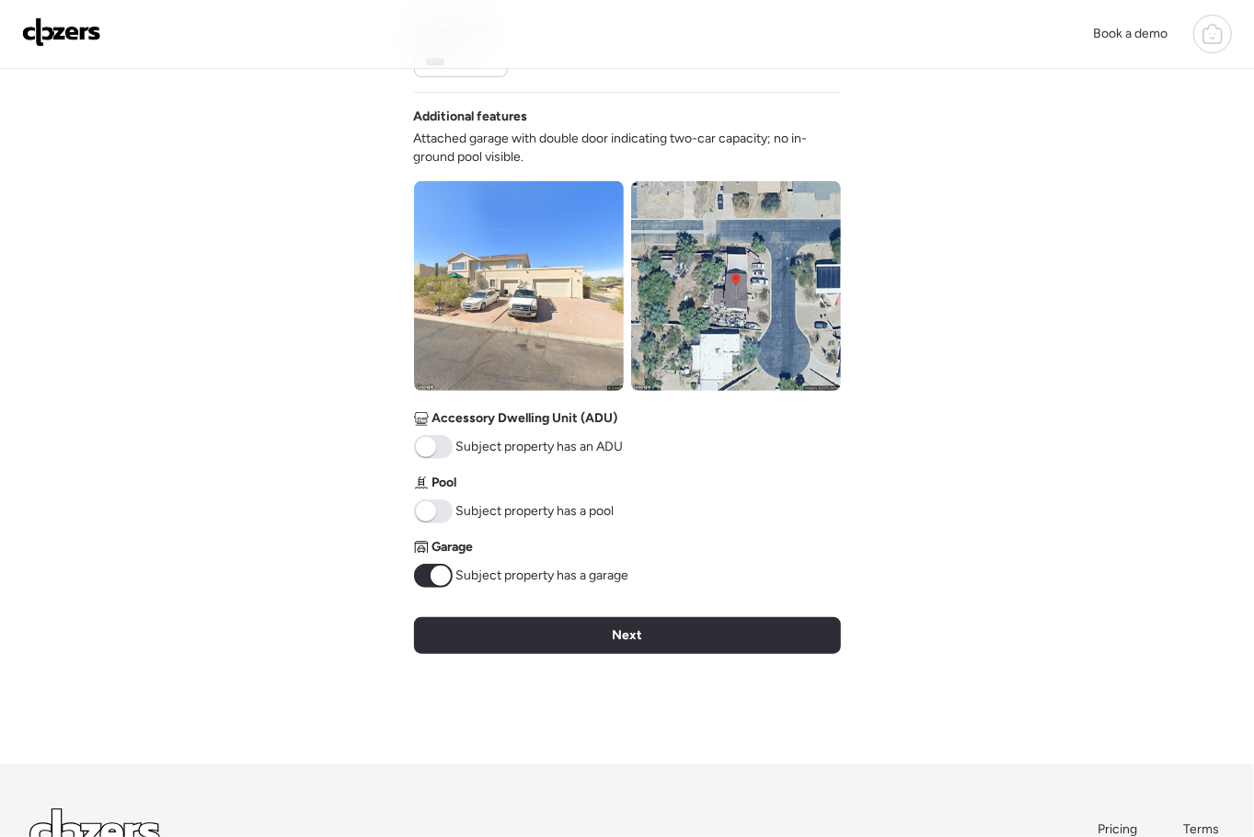
scroll to position [594, 0]
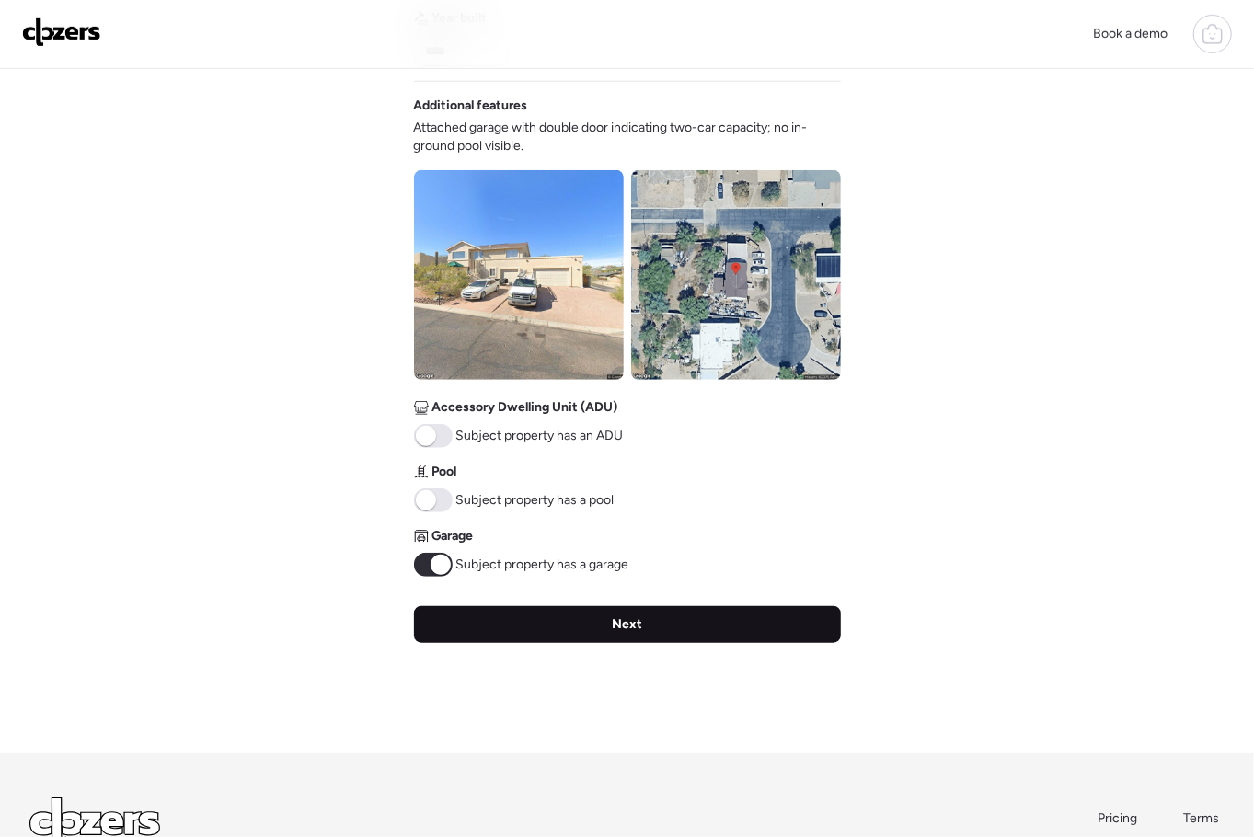
click at [612, 618] on span "Next" at bounding box center [627, 624] width 30 height 18
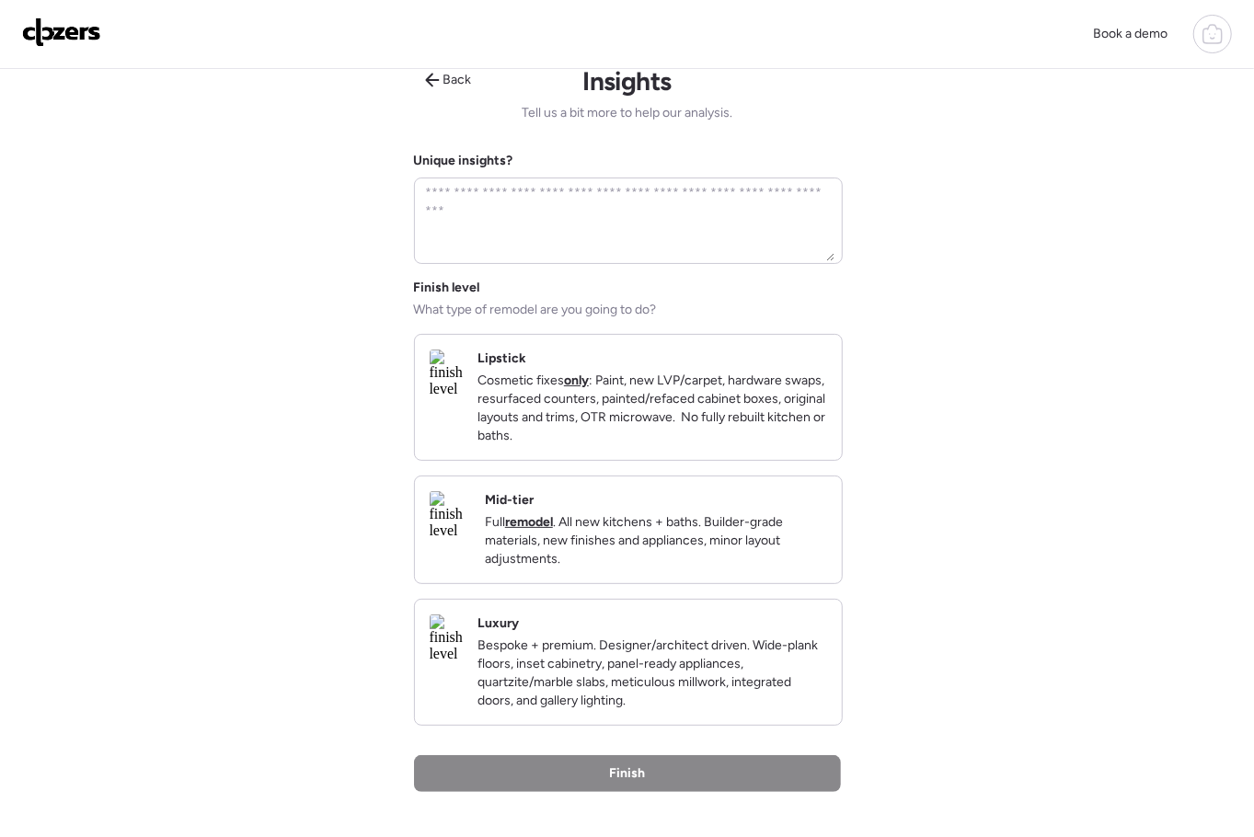
scroll to position [0, 0]
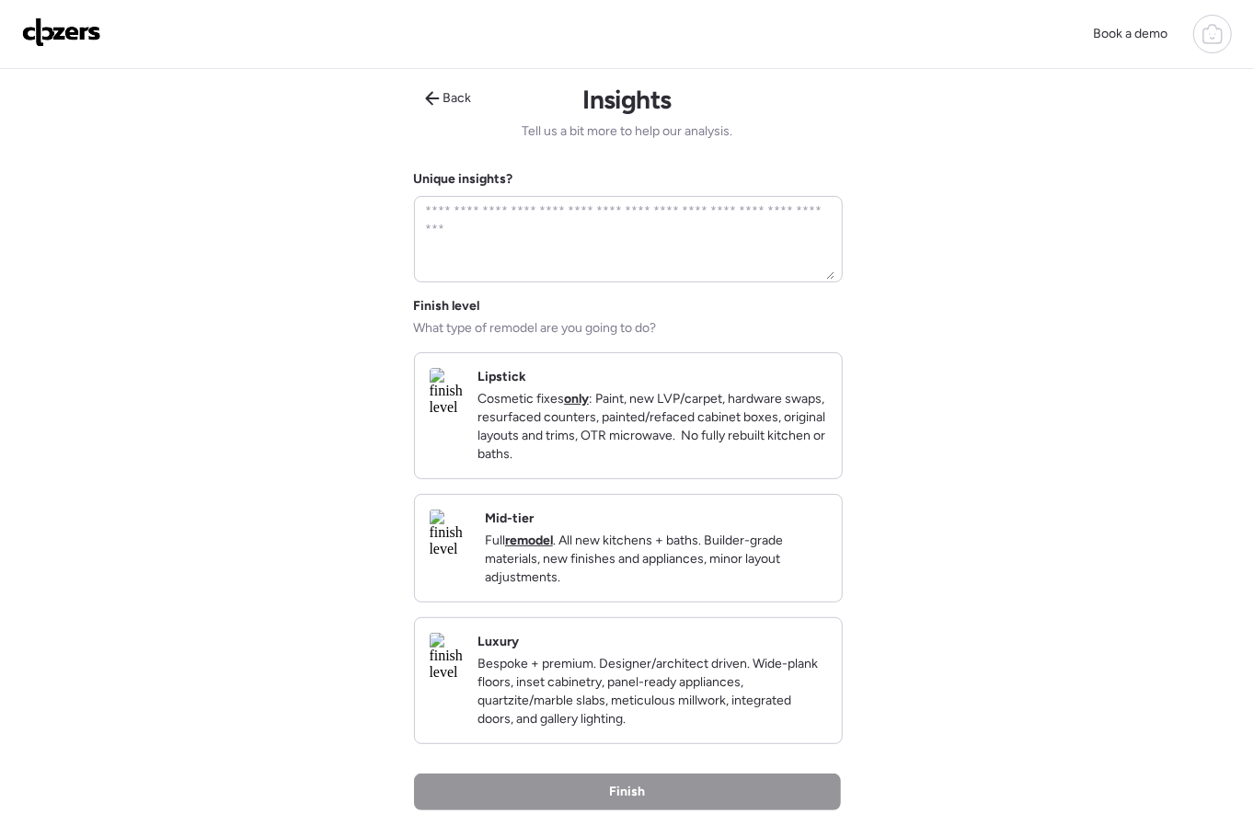
click at [647, 454] on p "Cosmetic fixes only : Paint, new LVP/carpet, hardware swaps, resurfaced counter…" at bounding box center [651, 427] width 349 height 74
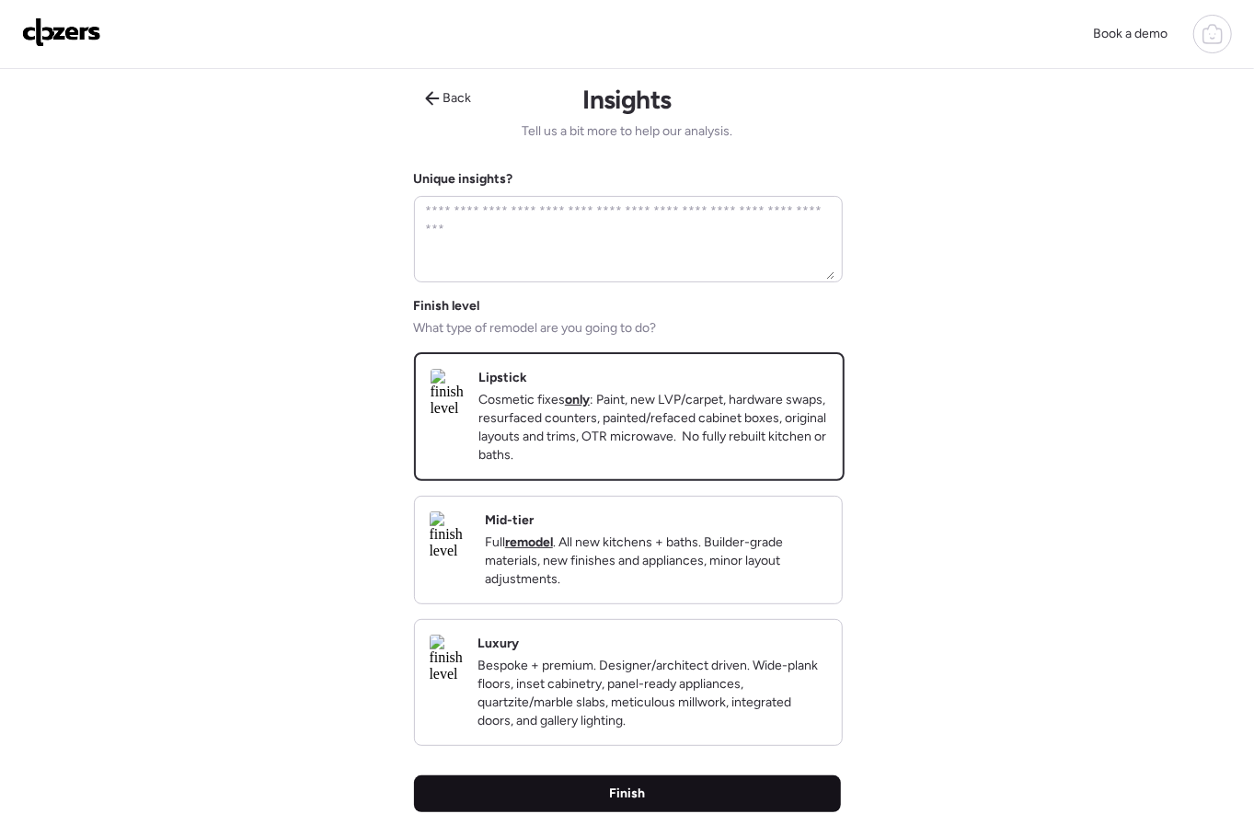
click at [663, 812] on div "Finish" at bounding box center [627, 793] width 427 height 37
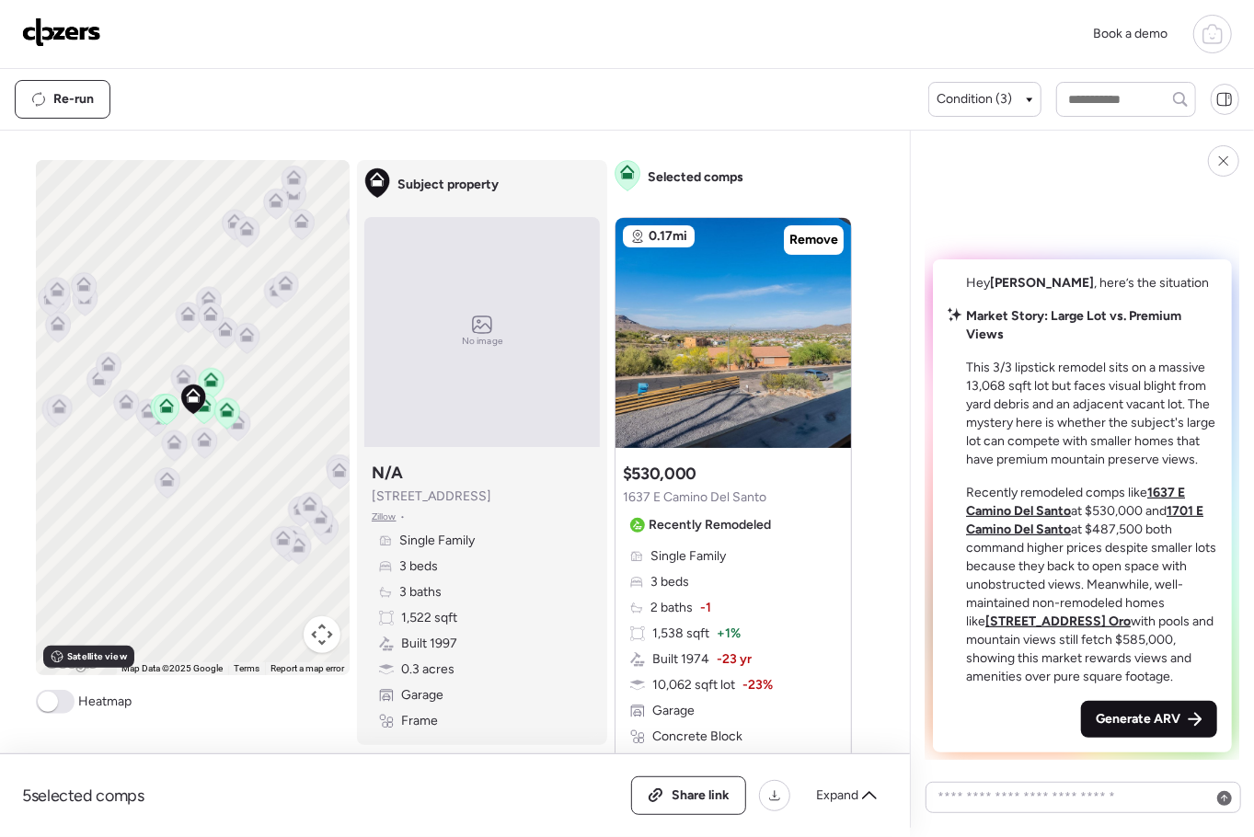
click at [1128, 718] on span "Generate ARV" at bounding box center [1137, 719] width 85 height 18
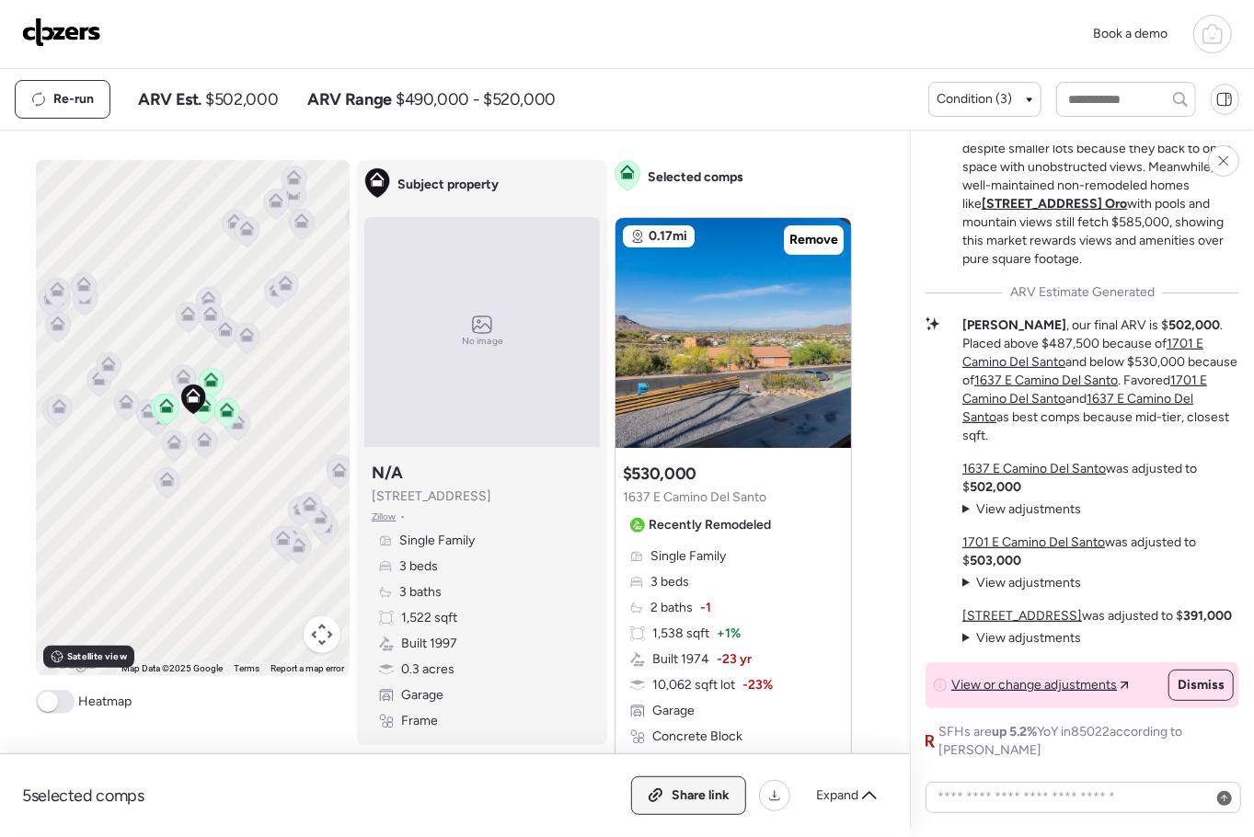
click at [667, 791] on div "Share link" at bounding box center [688, 795] width 113 height 37
click at [50, 29] on img at bounding box center [61, 31] width 79 height 29
